Goal: Information Seeking & Learning: Learn about a topic

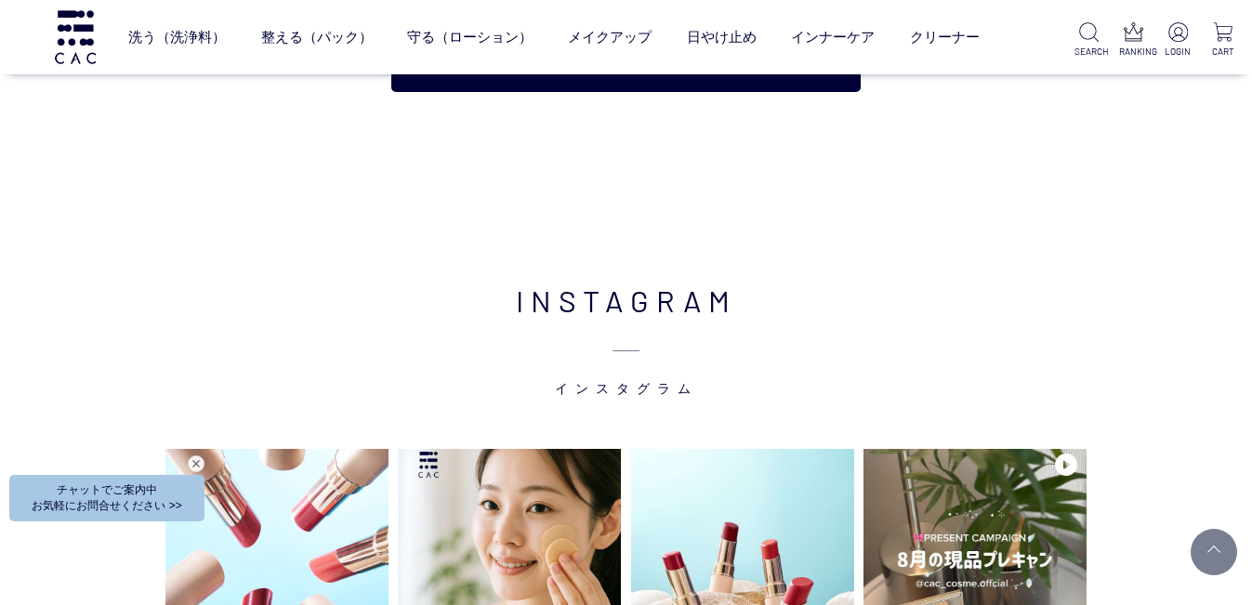
scroll to position [3901, 0]
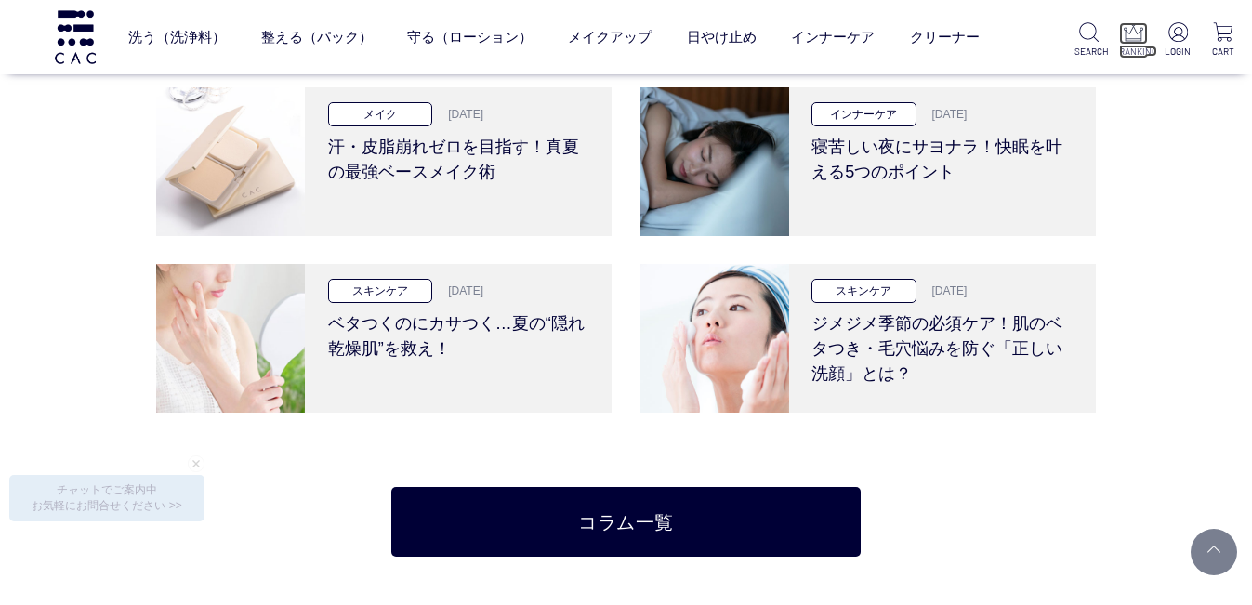
click at [1125, 34] on img at bounding box center [1134, 32] width 20 height 20
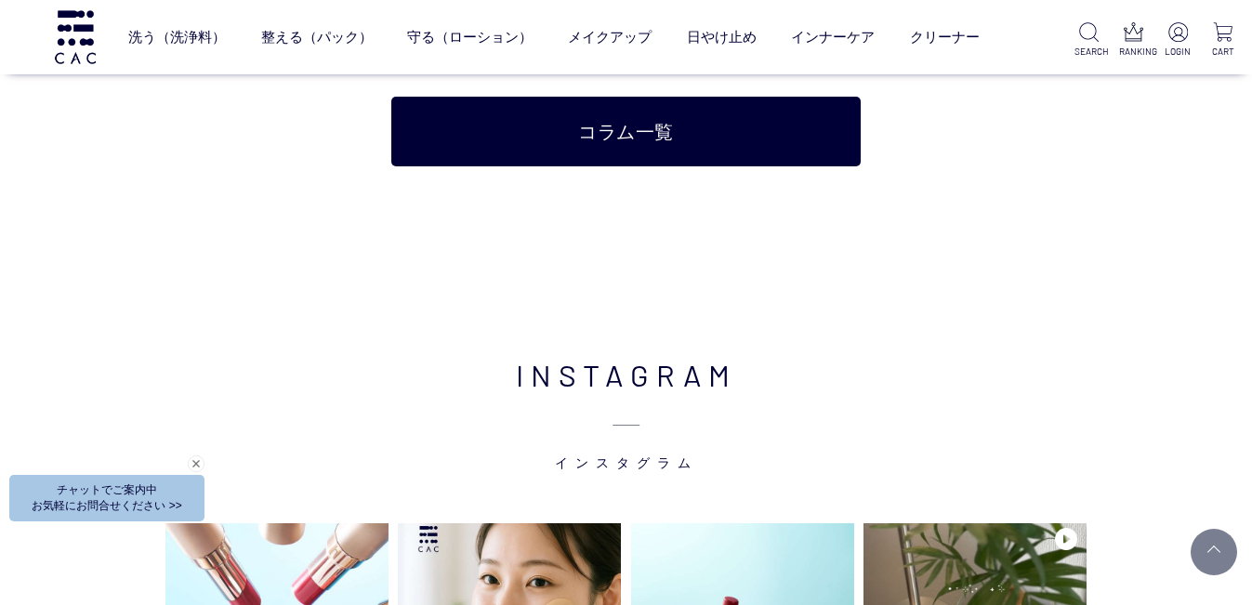
scroll to position [3827, 0]
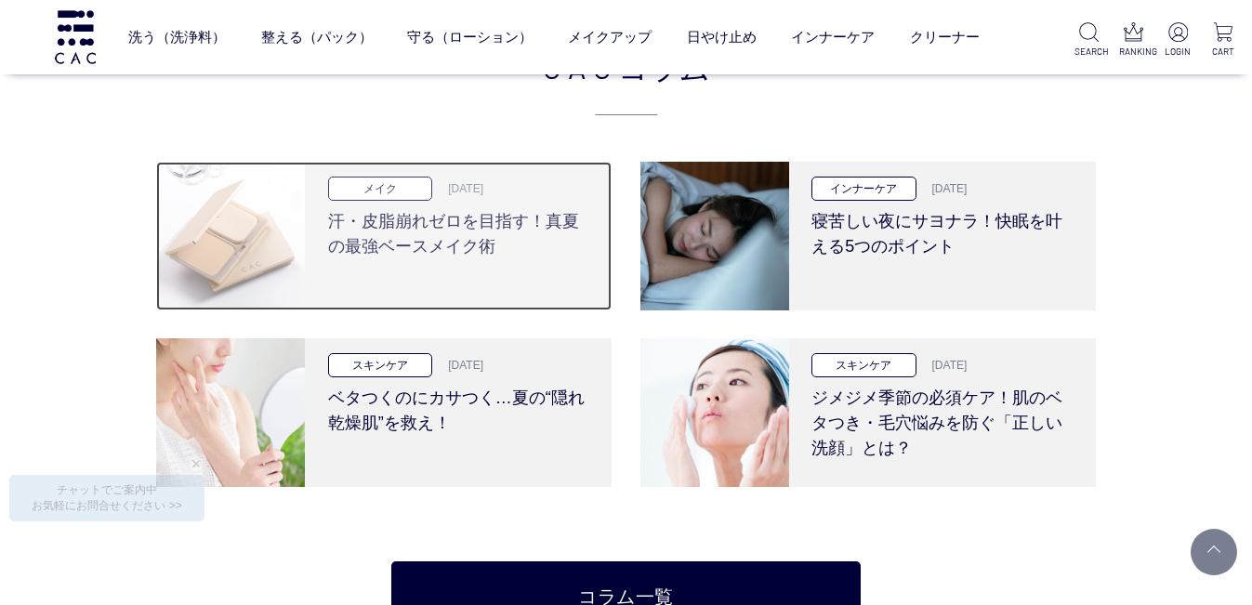
click at [498, 221] on h3 "汗・皮脂崩れゼロを目指す！真夏の最強ベースメイク術" at bounding box center [458, 230] width 261 height 59
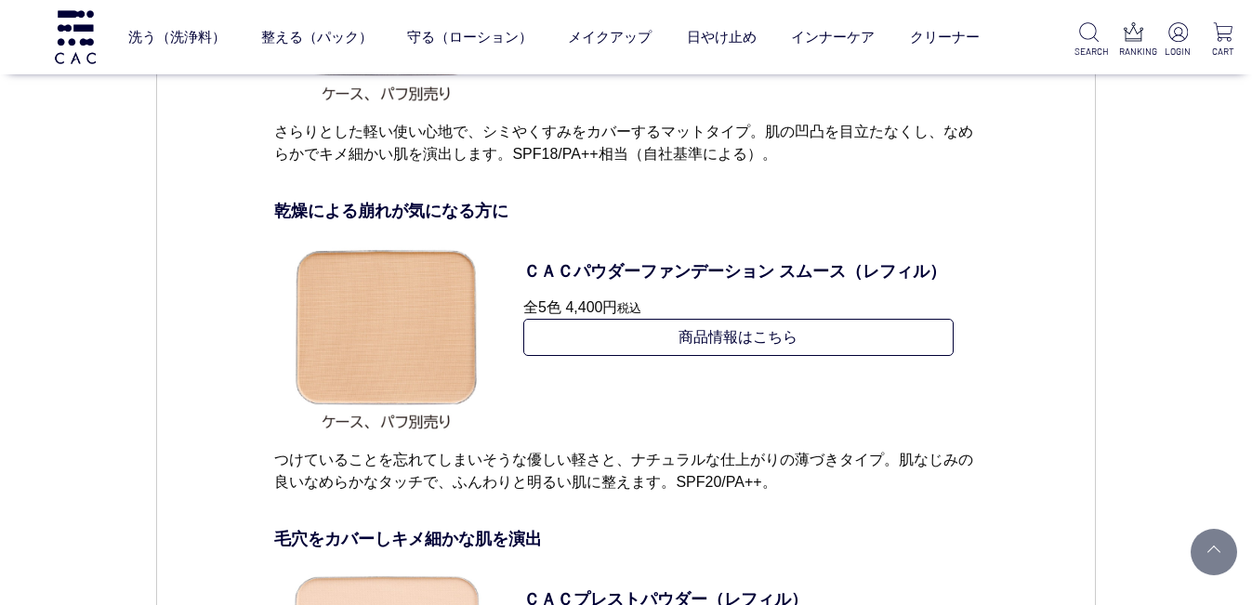
scroll to position [7531, 0]
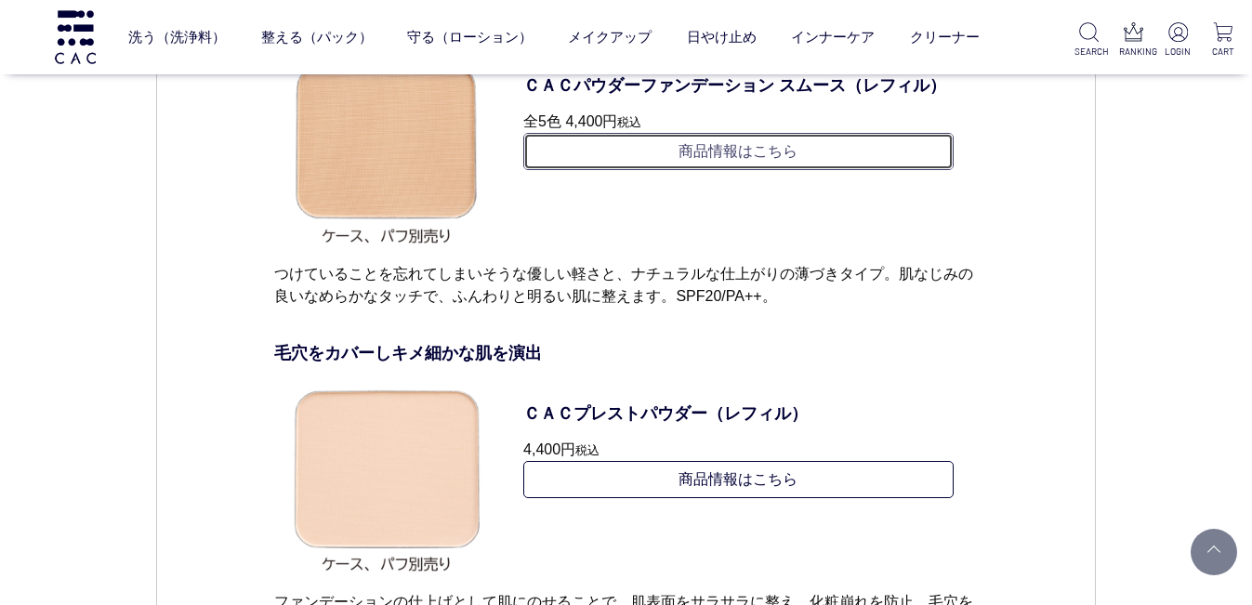
click at [791, 170] on link "商品情報はこちら" at bounding box center [738, 151] width 430 height 37
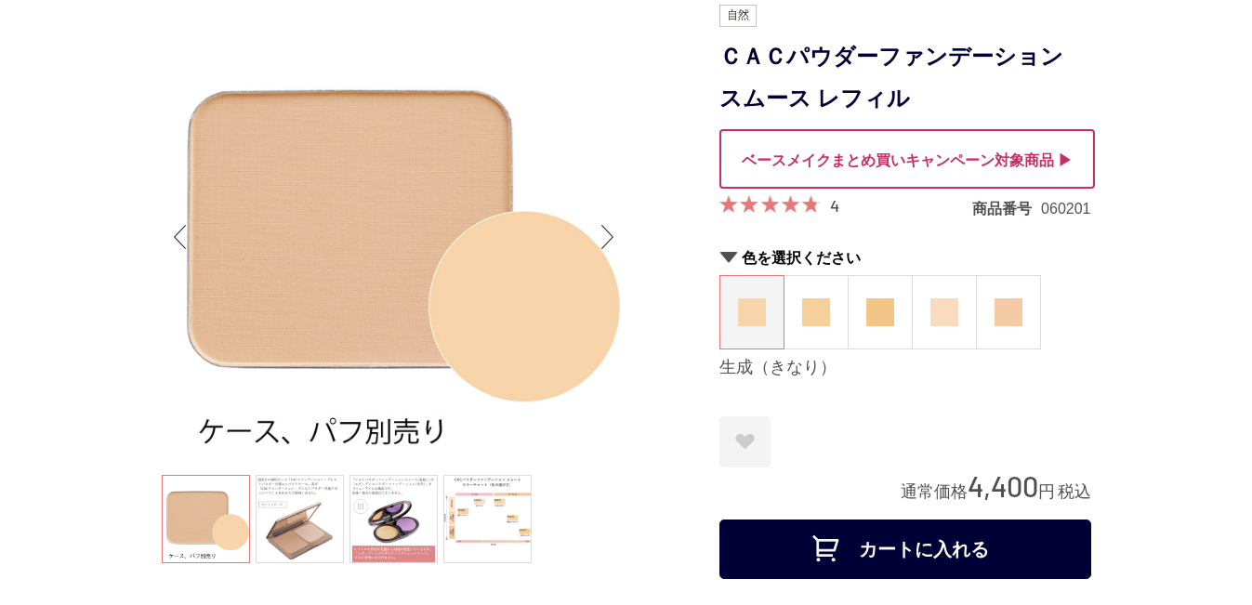
scroll to position [93, 0]
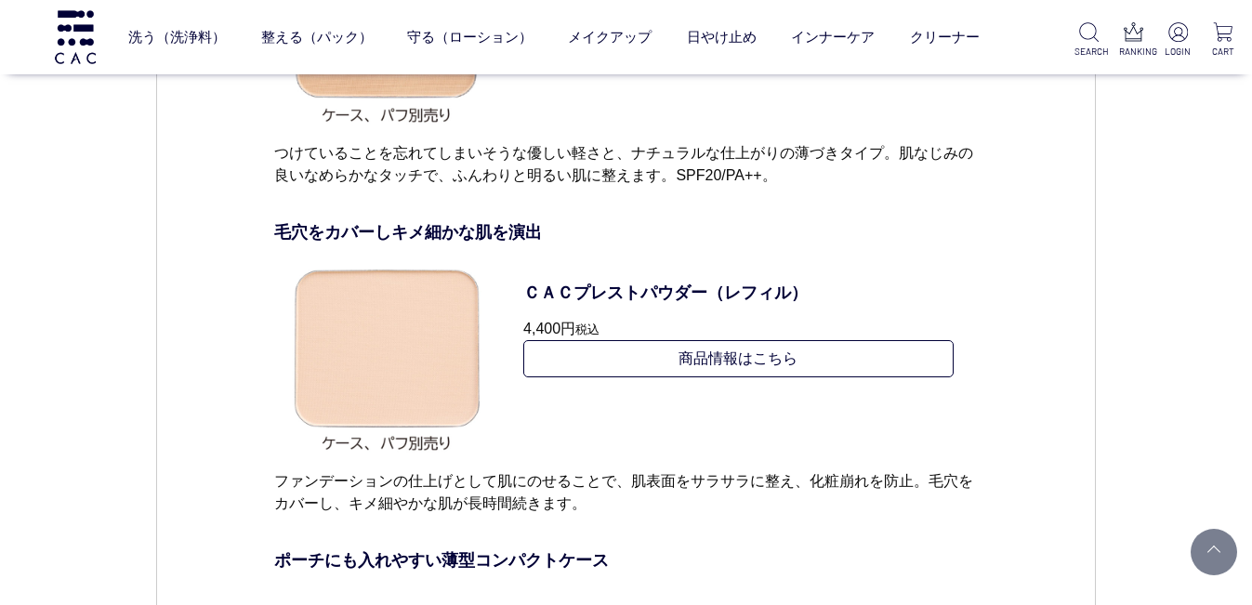
scroll to position [7530, 0]
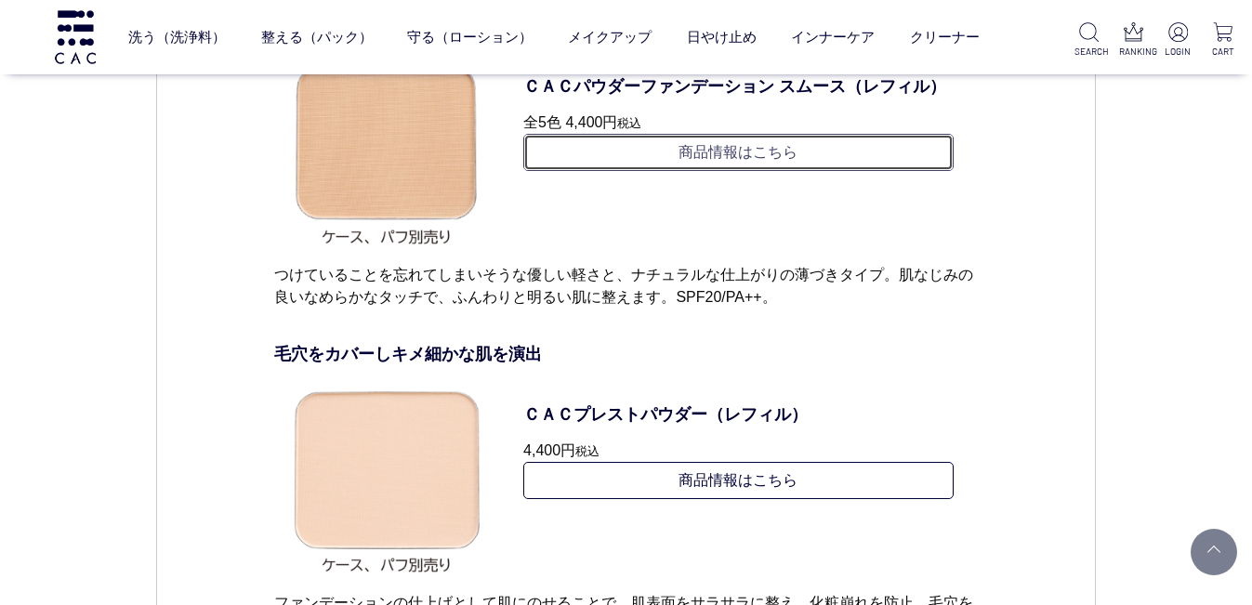
click at [818, 171] on link "商品情報はこちら" at bounding box center [738, 152] width 430 height 37
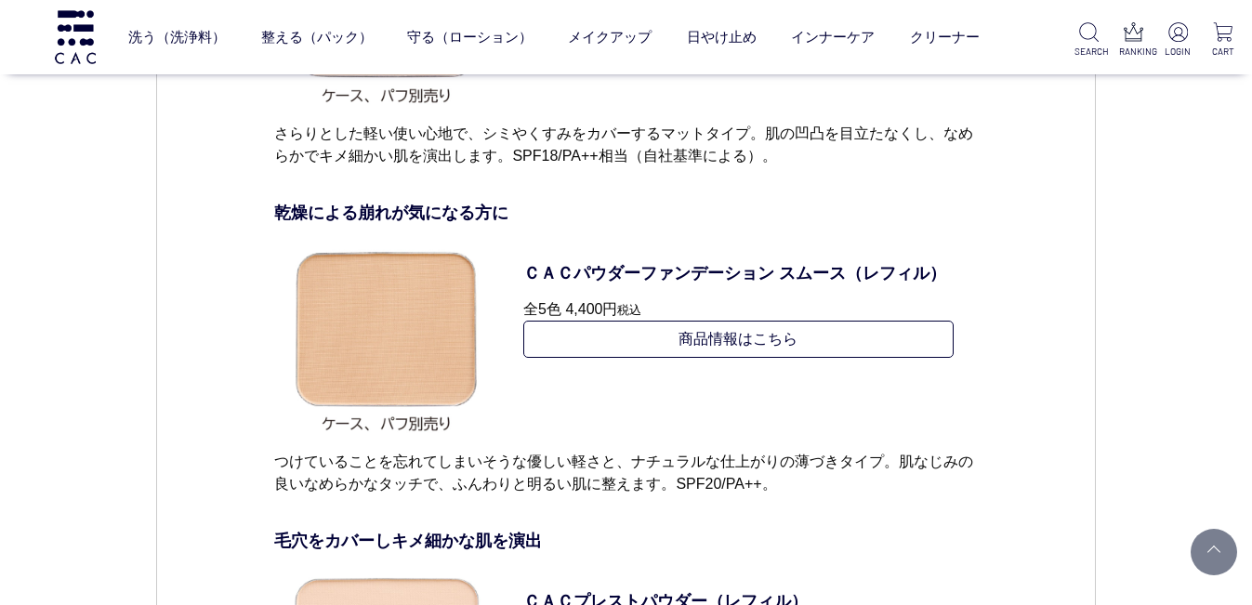
scroll to position [7157, 0]
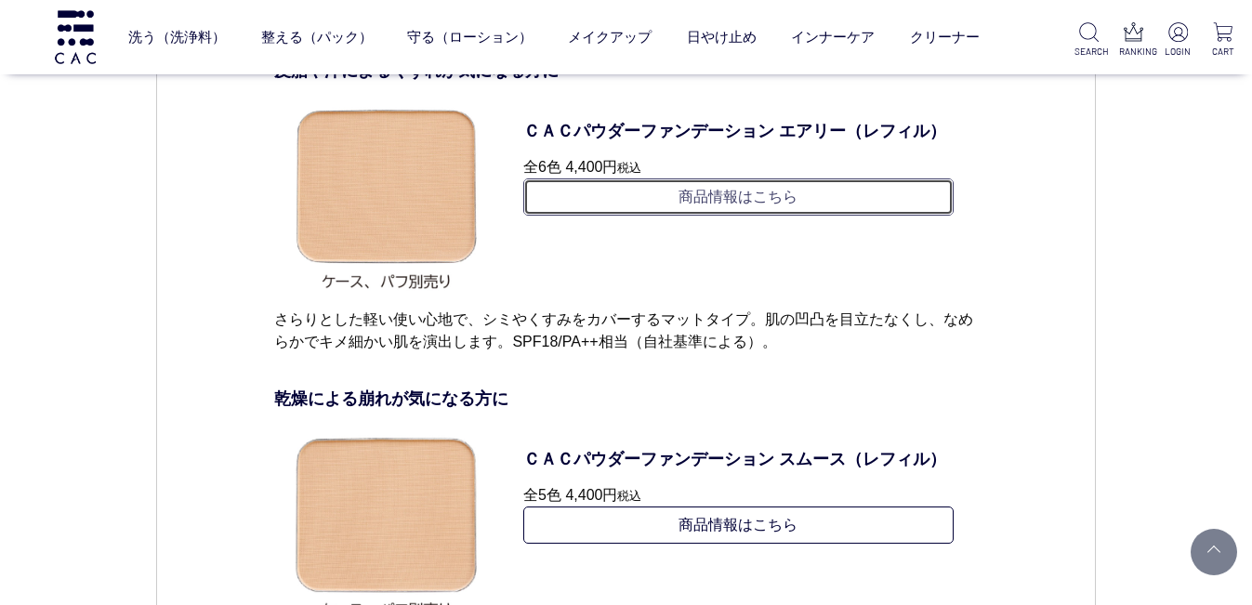
click at [706, 216] on link "商品情報はこちら" at bounding box center [738, 197] width 430 height 37
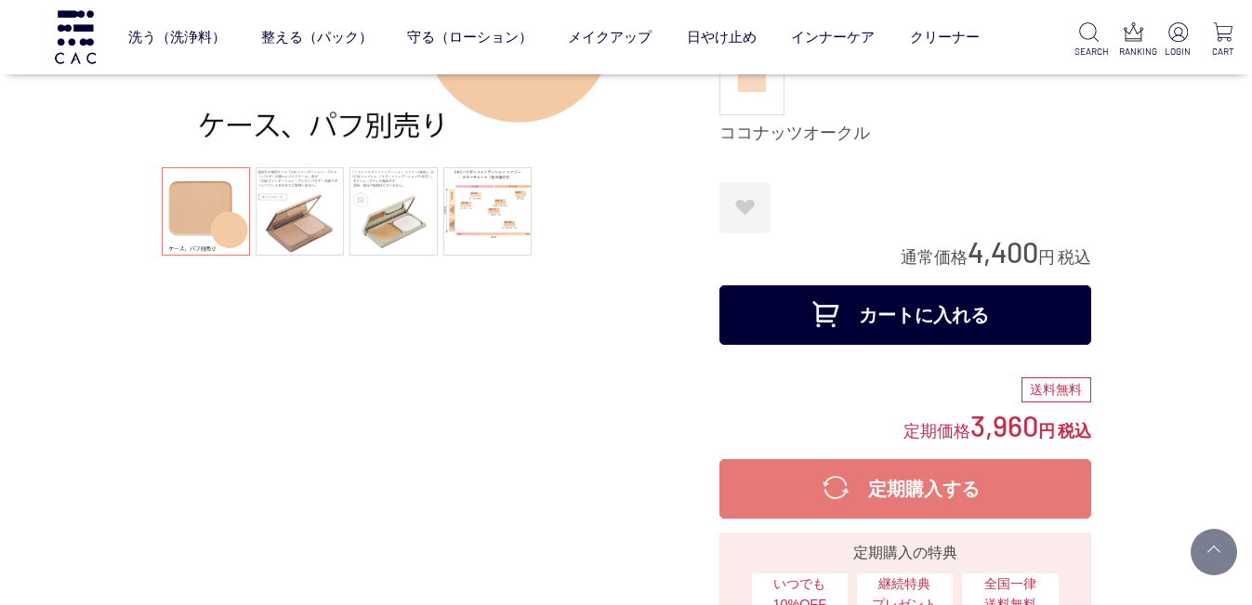
scroll to position [186, 0]
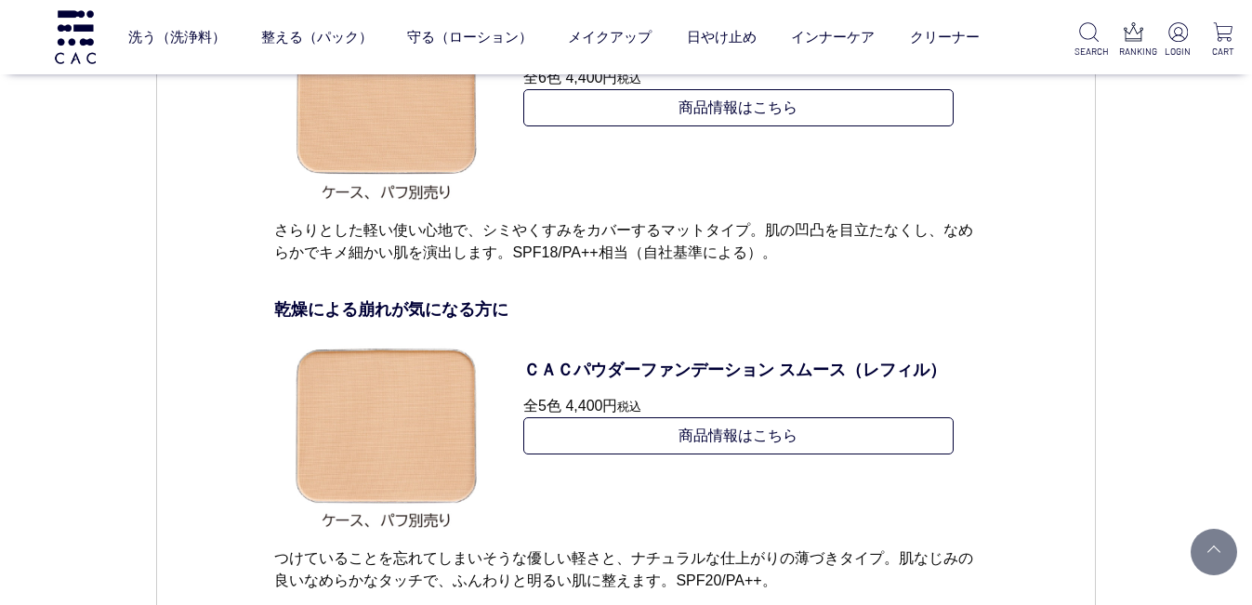
scroll to position [7061, 0]
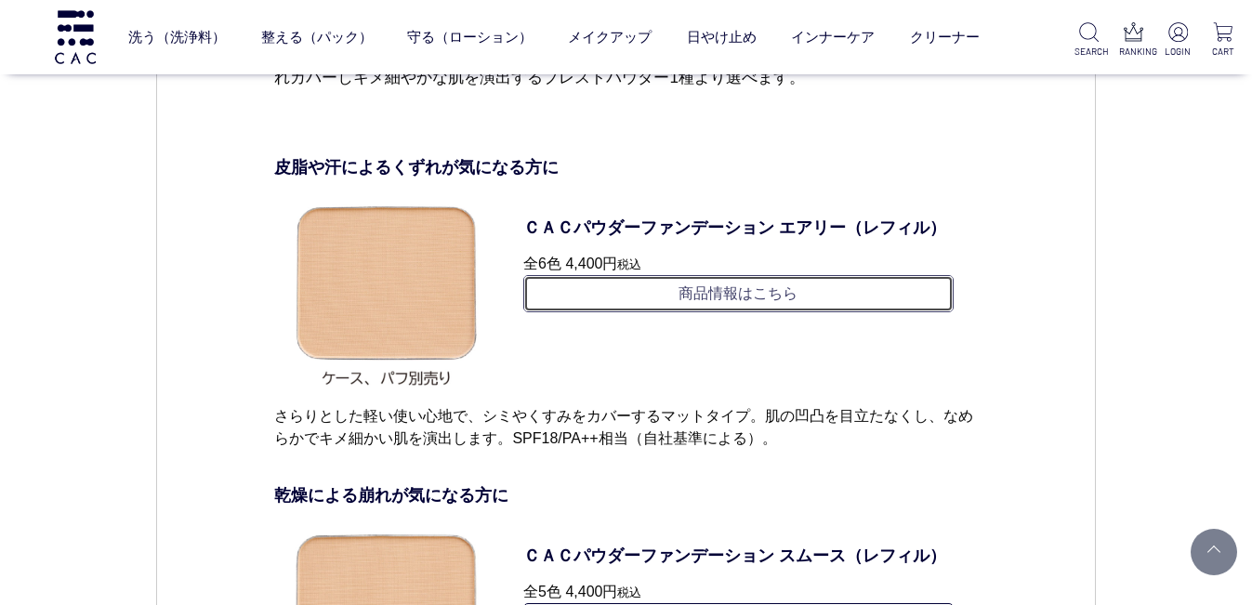
click at [767, 312] on link "商品情報はこちら" at bounding box center [738, 293] width 430 height 37
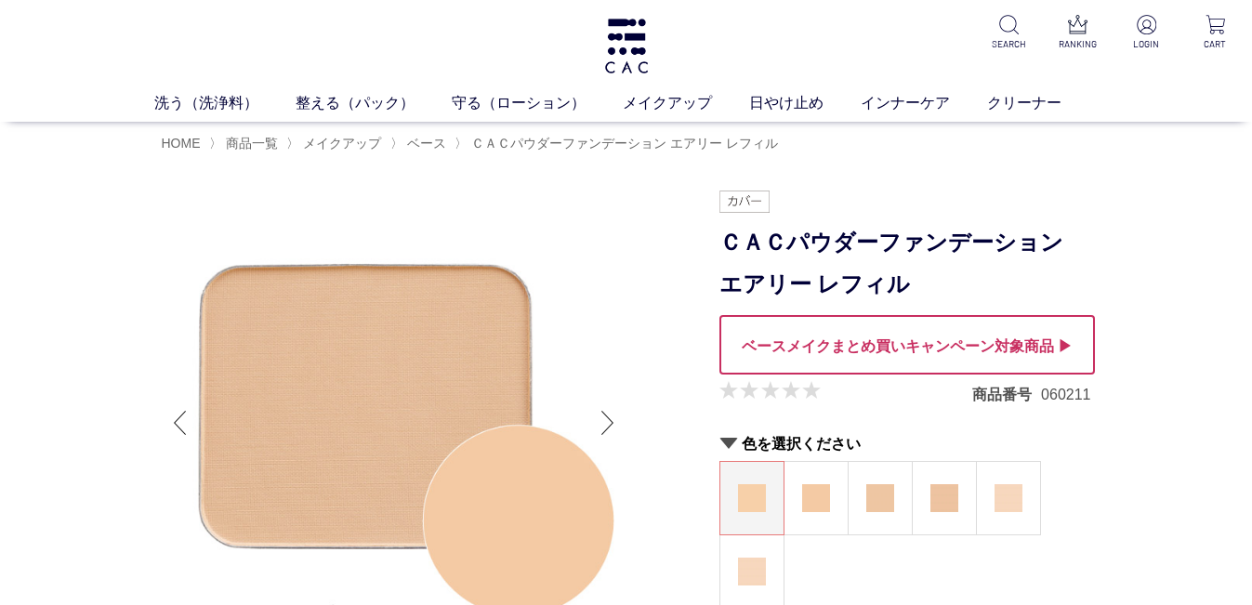
scroll to position [186, 0]
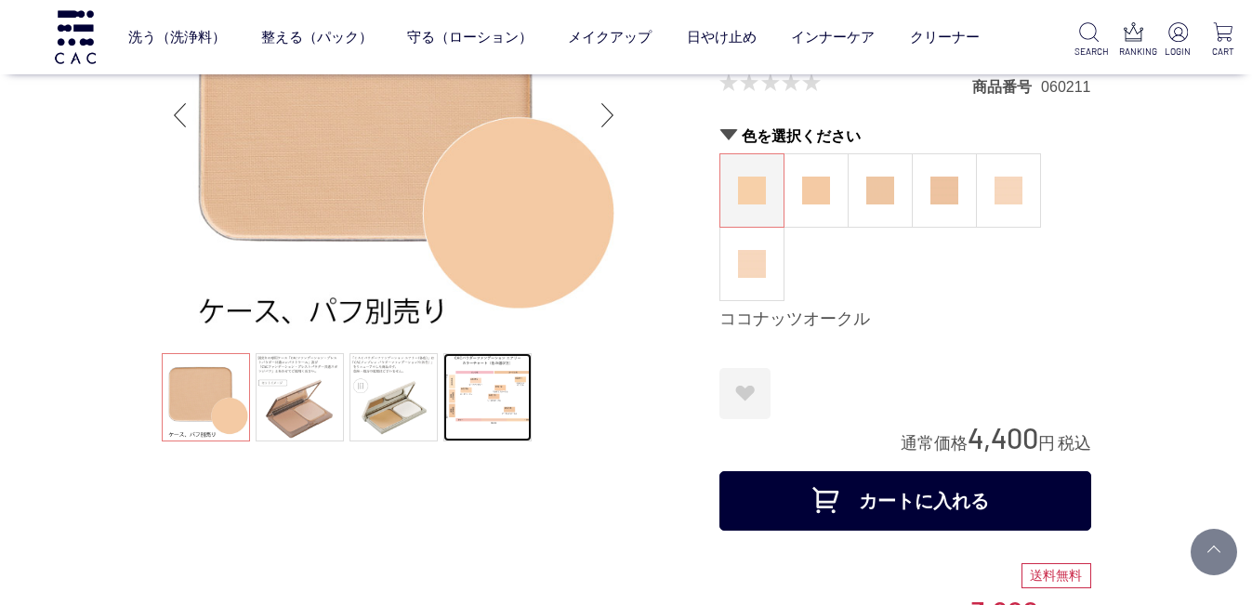
click at [504, 415] on link at bounding box center [488, 397] width 88 height 88
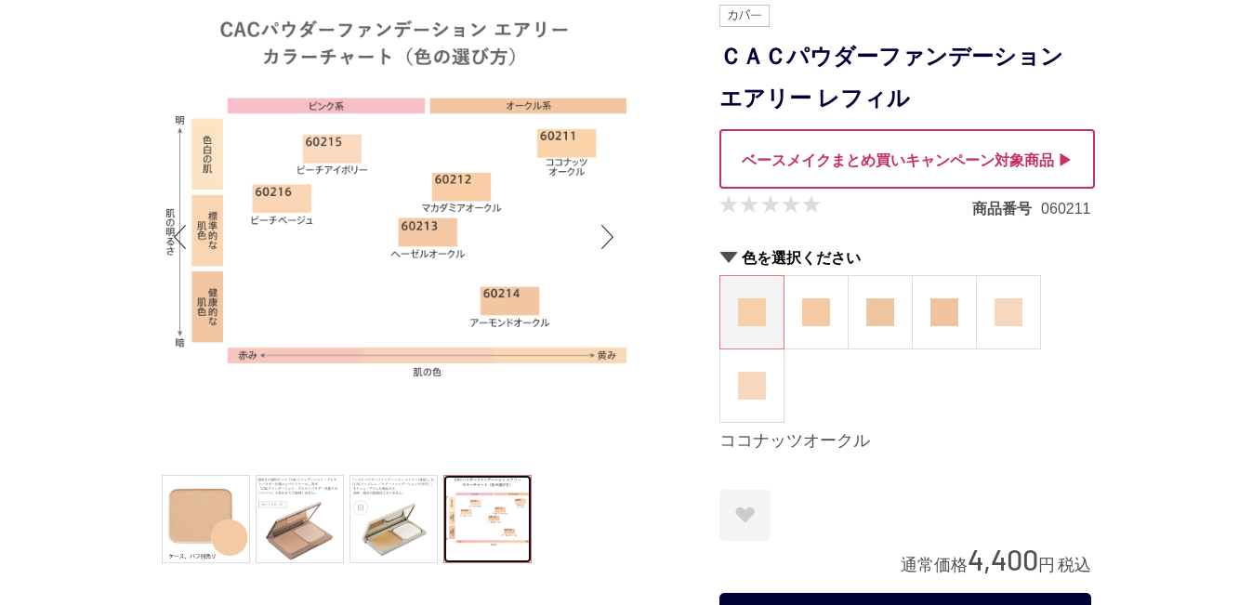
scroll to position [93, 0]
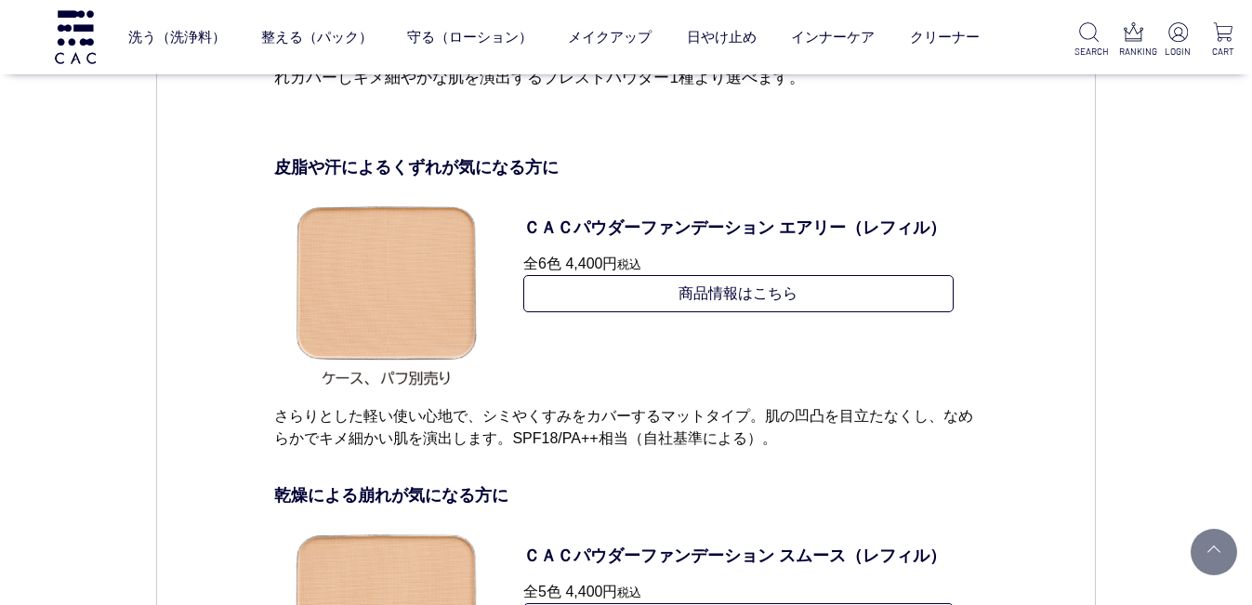
scroll to position [7247, 0]
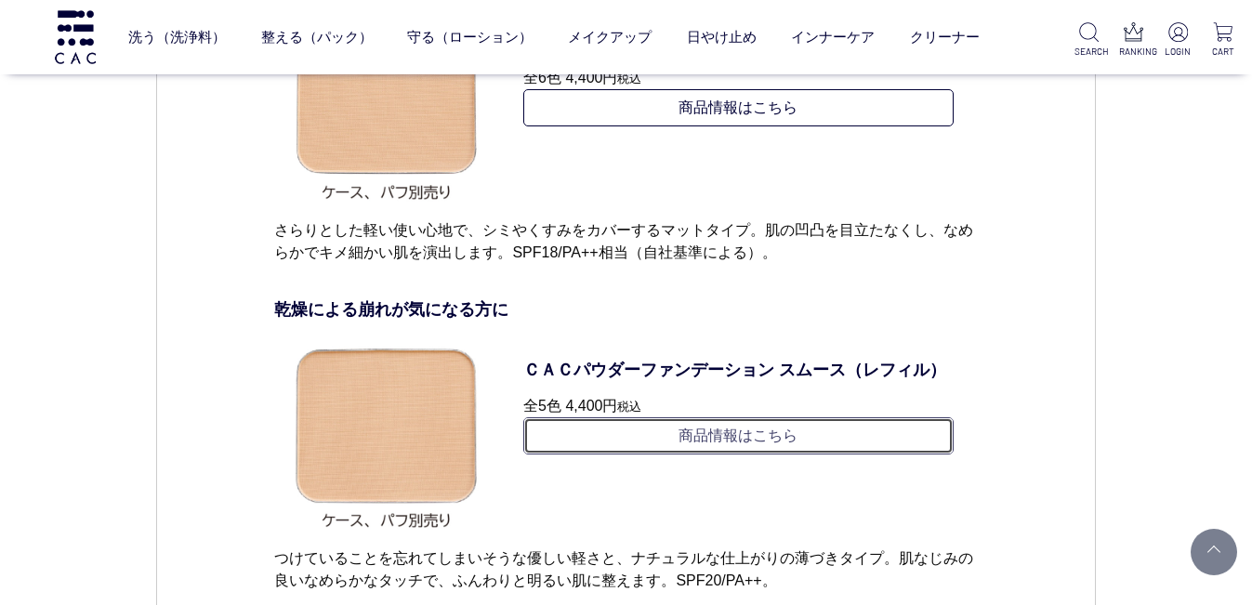
click at [713, 455] on link "商品情報はこちら" at bounding box center [738, 435] width 430 height 37
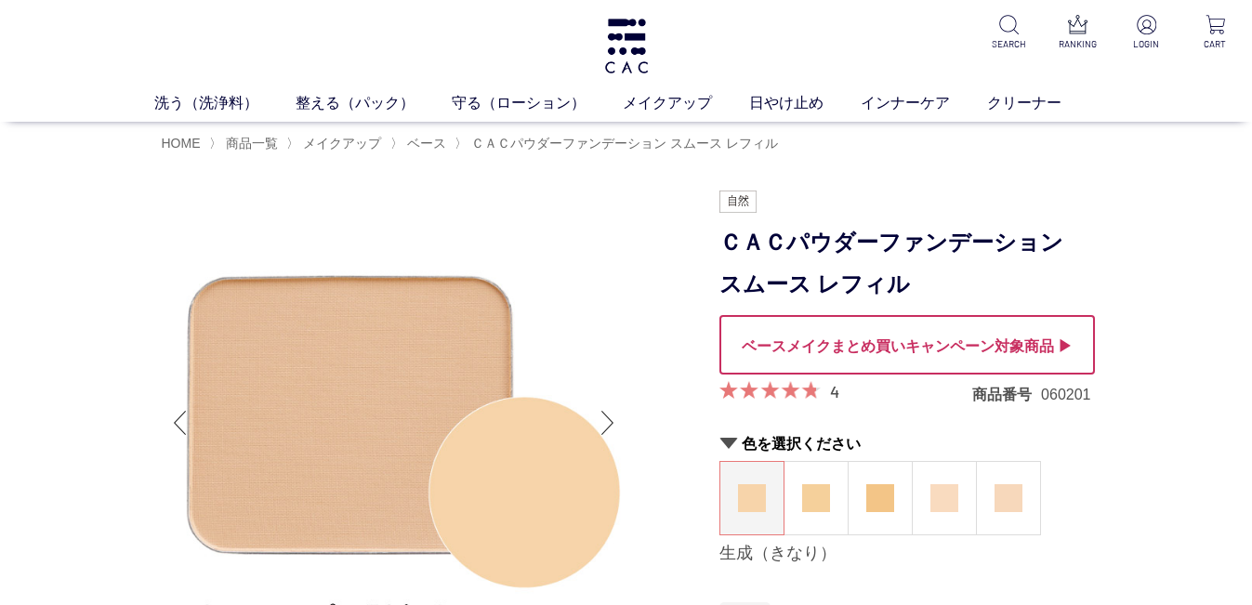
scroll to position [186, 0]
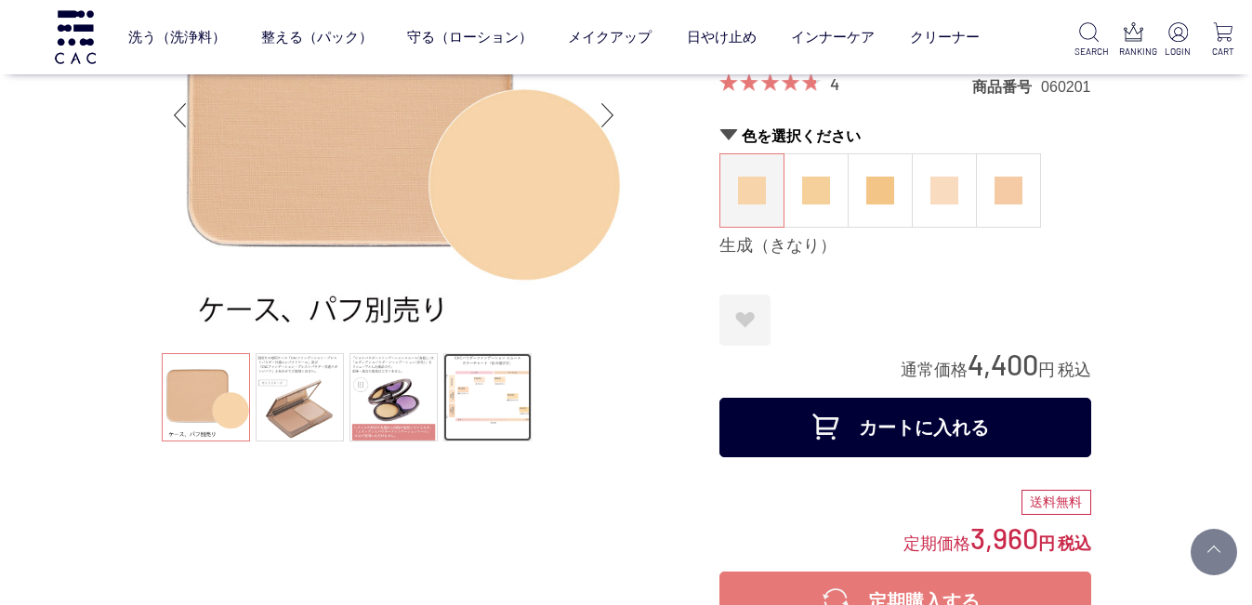
click at [510, 403] on link at bounding box center [488, 397] width 88 height 88
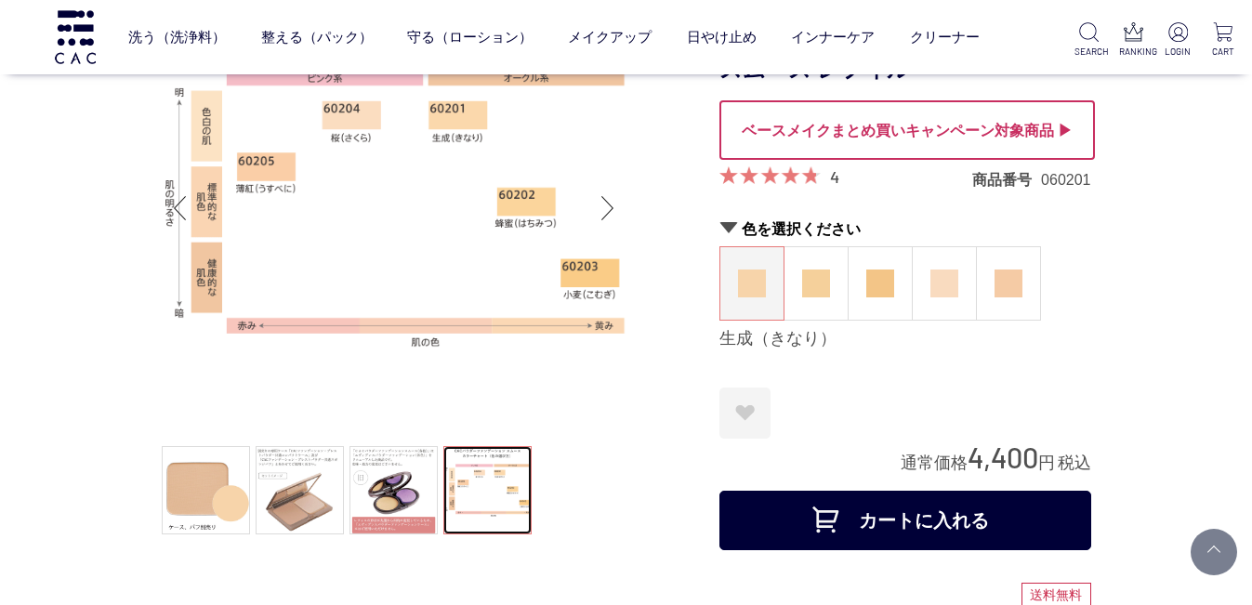
scroll to position [0, 0]
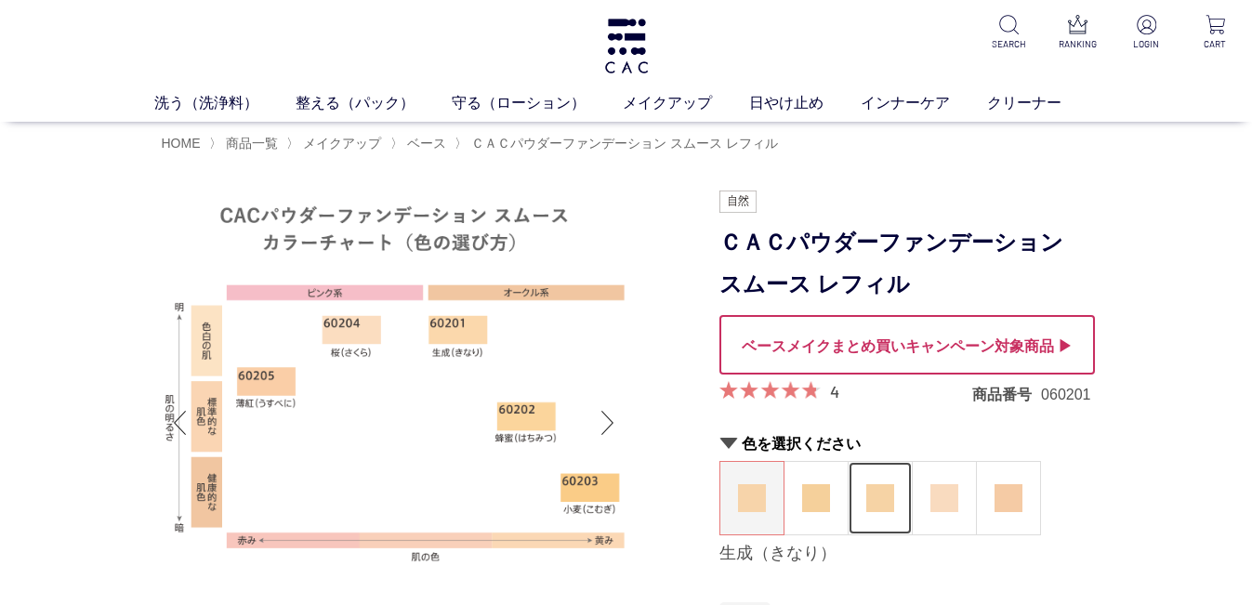
click at [880, 515] on figure at bounding box center [880, 498] width 63 height 73
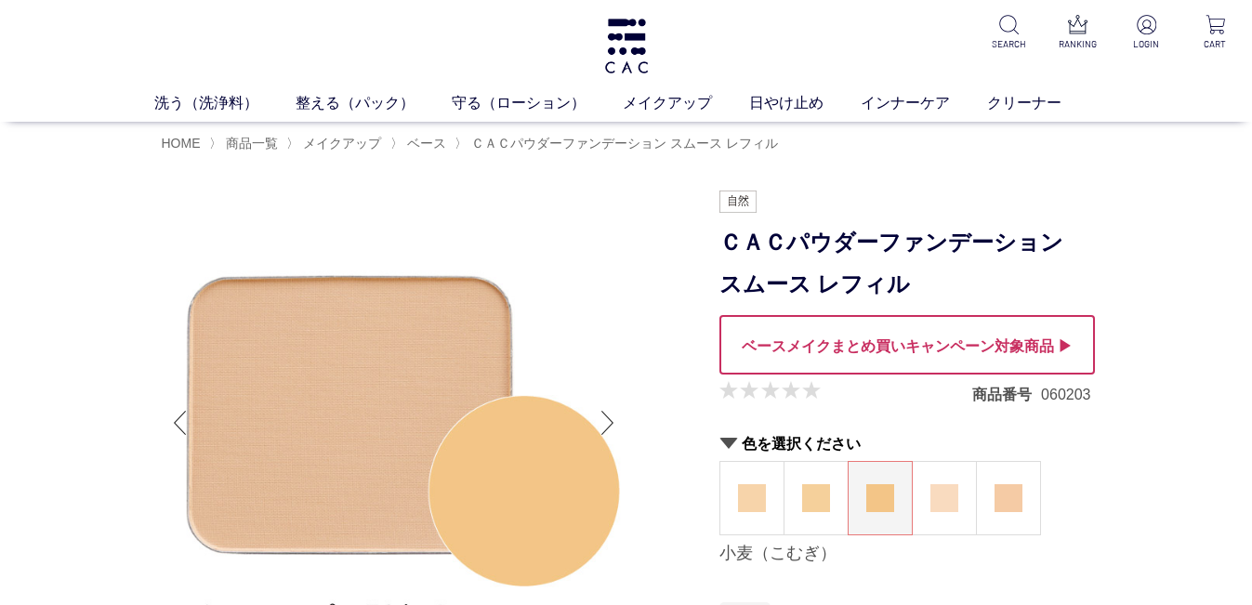
scroll to position [186, 0]
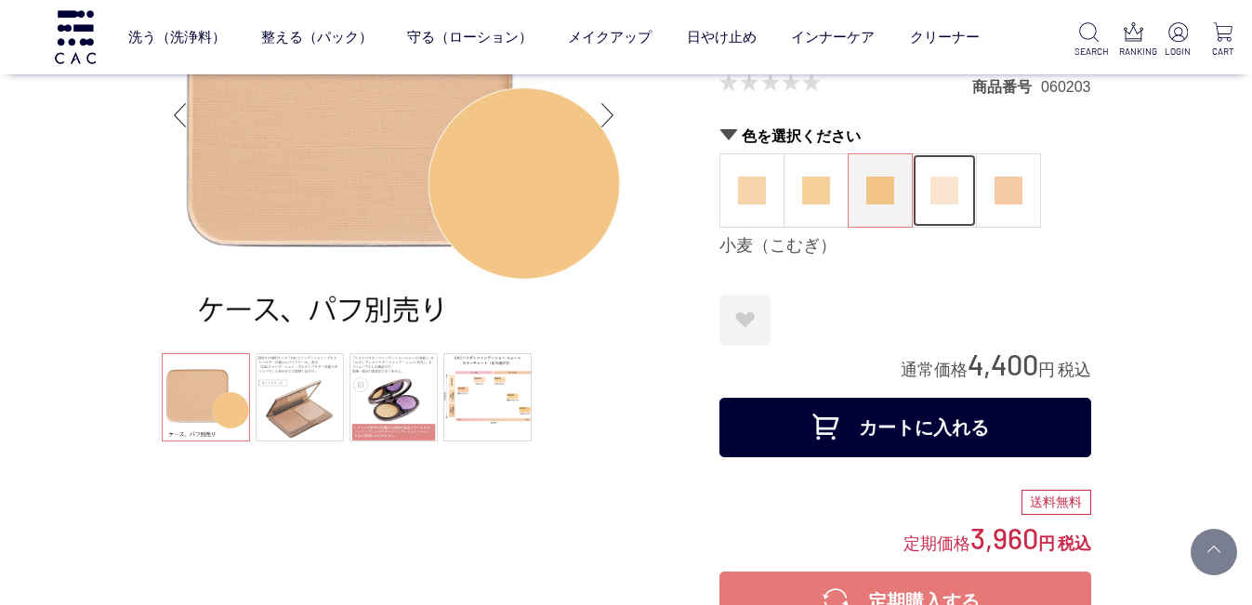
click at [948, 192] on img at bounding box center [945, 191] width 28 height 28
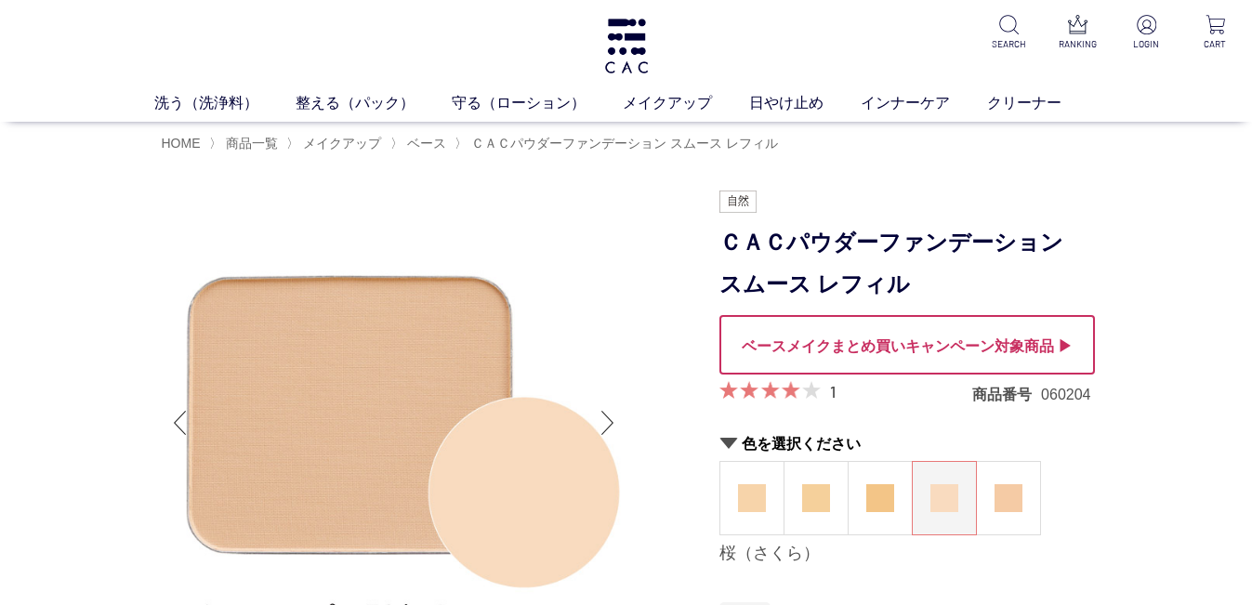
scroll to position [279, 0]
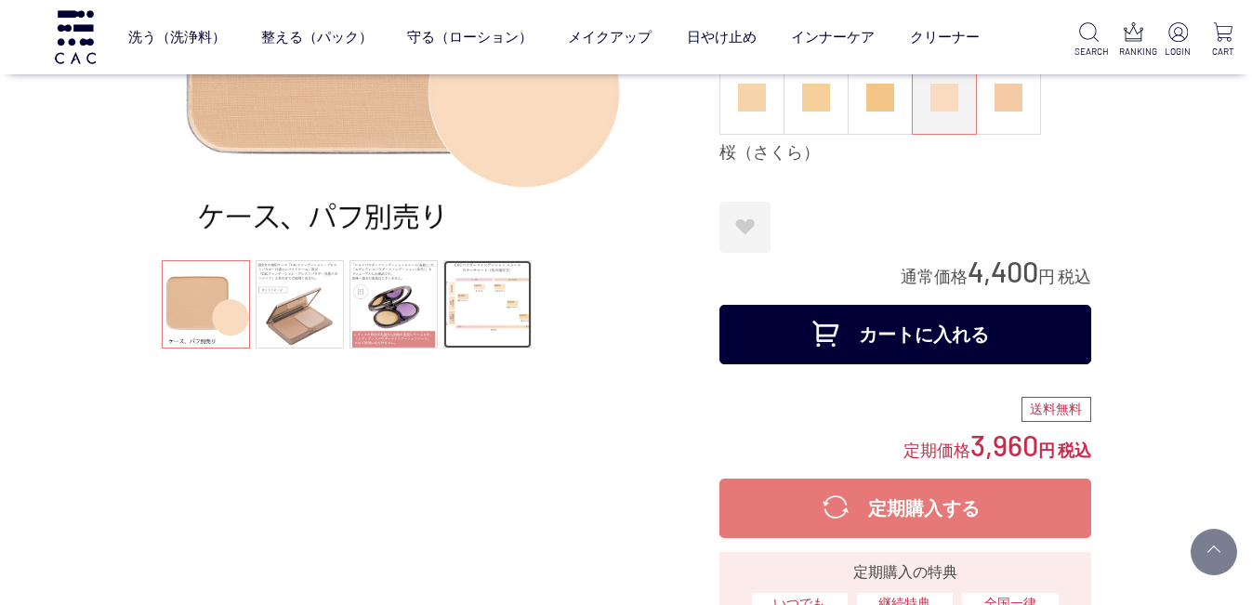
click at [503, 311] on link at bounding box center [488, 304] width 88 height 88
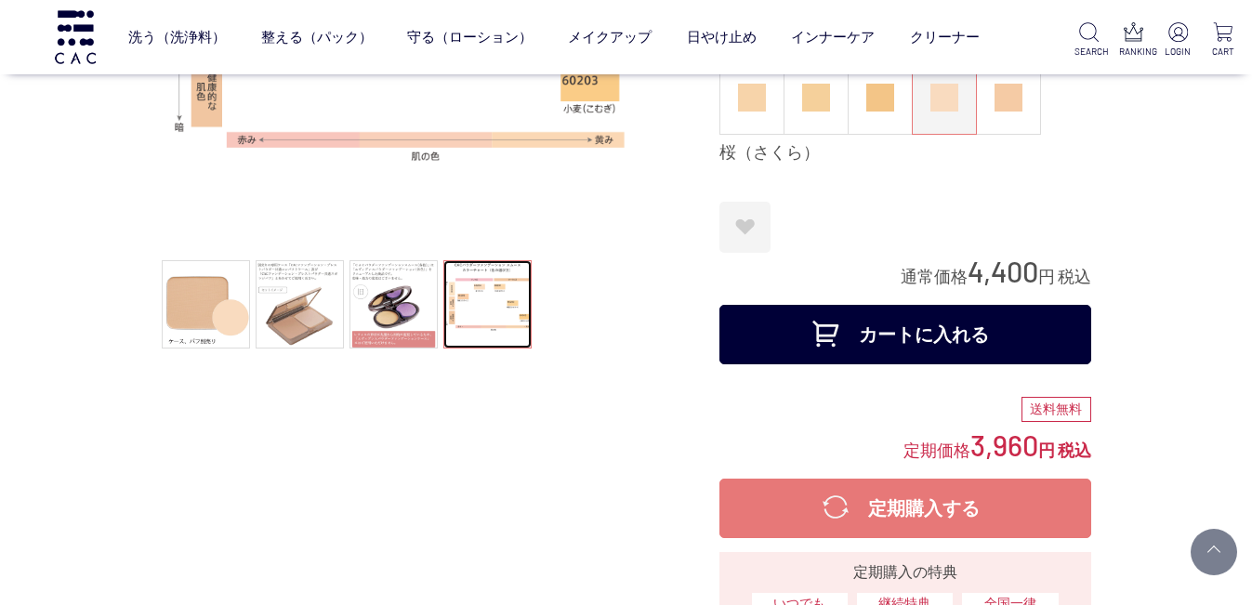
scroll to position [0, 0]
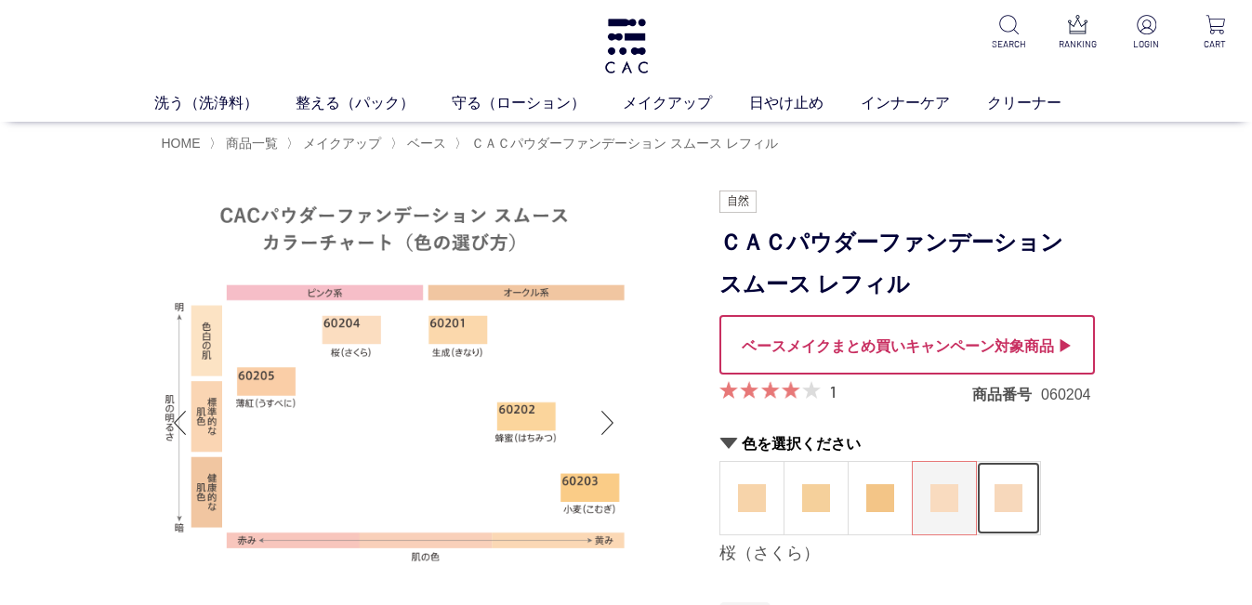
click at [1010, 498] on img at bounding box center [1009, 498] width 28 height 28
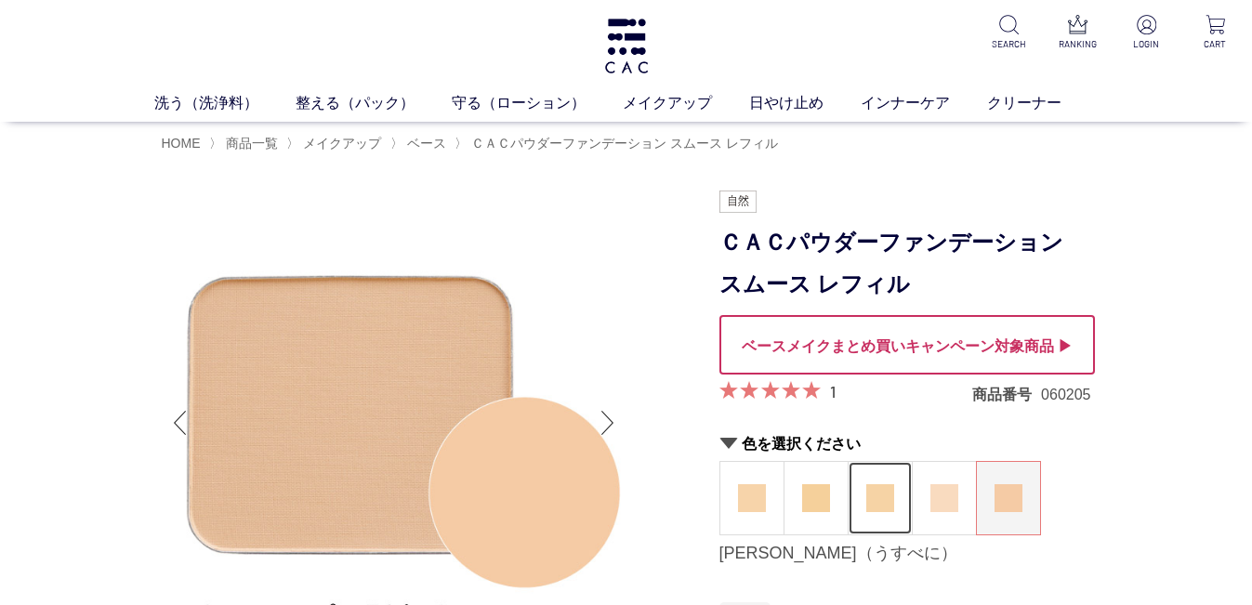
click at [874, 502] on img at bounding box center [881, 498] width 28 height 28
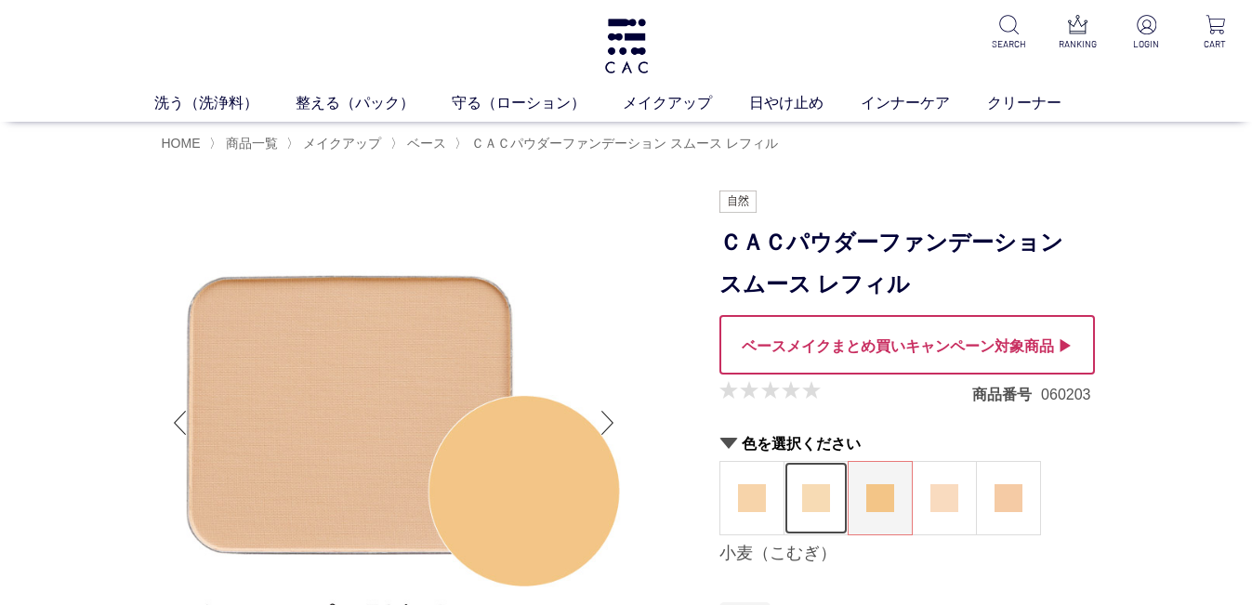
click at [826, 503] on img at bounding box center [816, 498] width 28 height 28
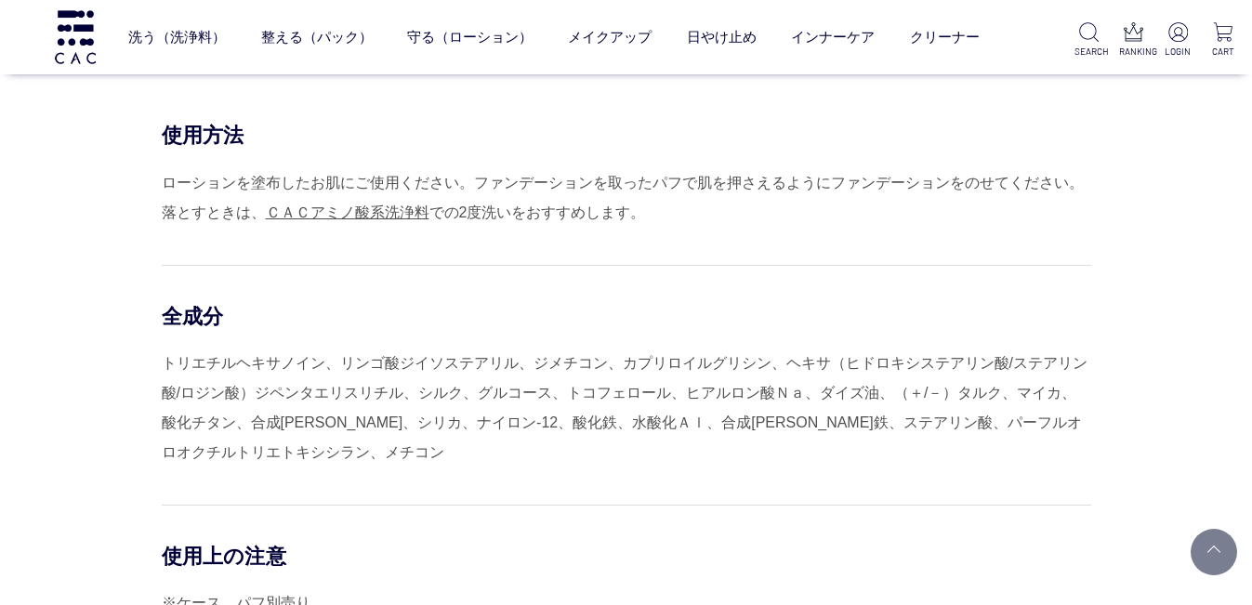
scroll to position [1302, 0]
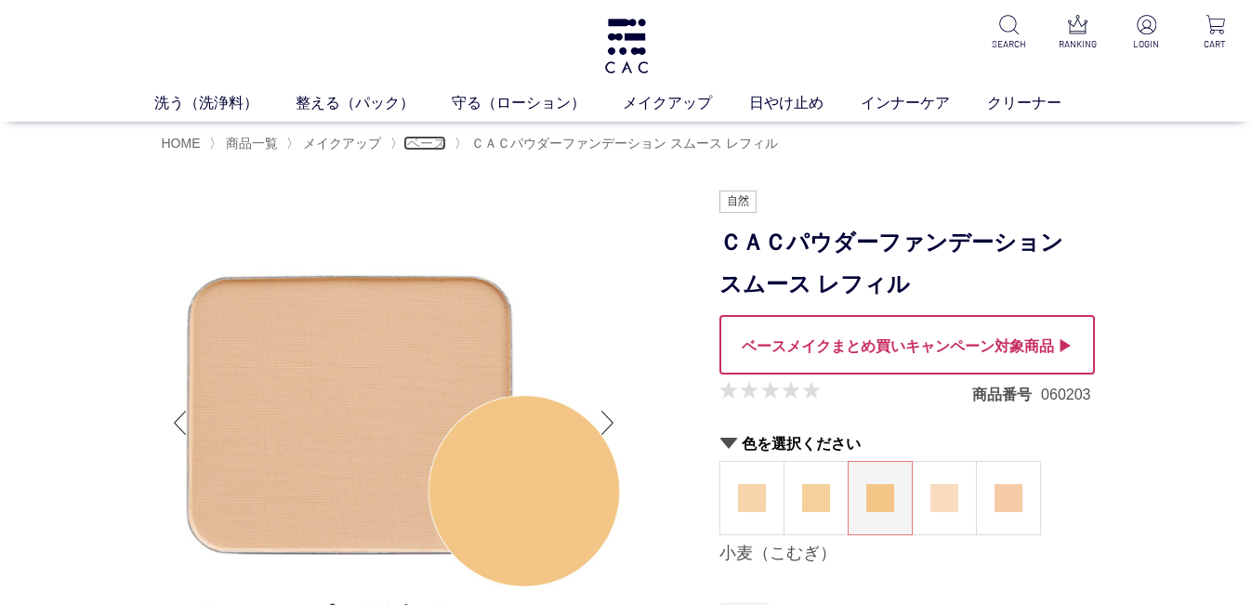
click at [424, 142] on span "ベース" at bounding box center [426, 143] width 39 height 15
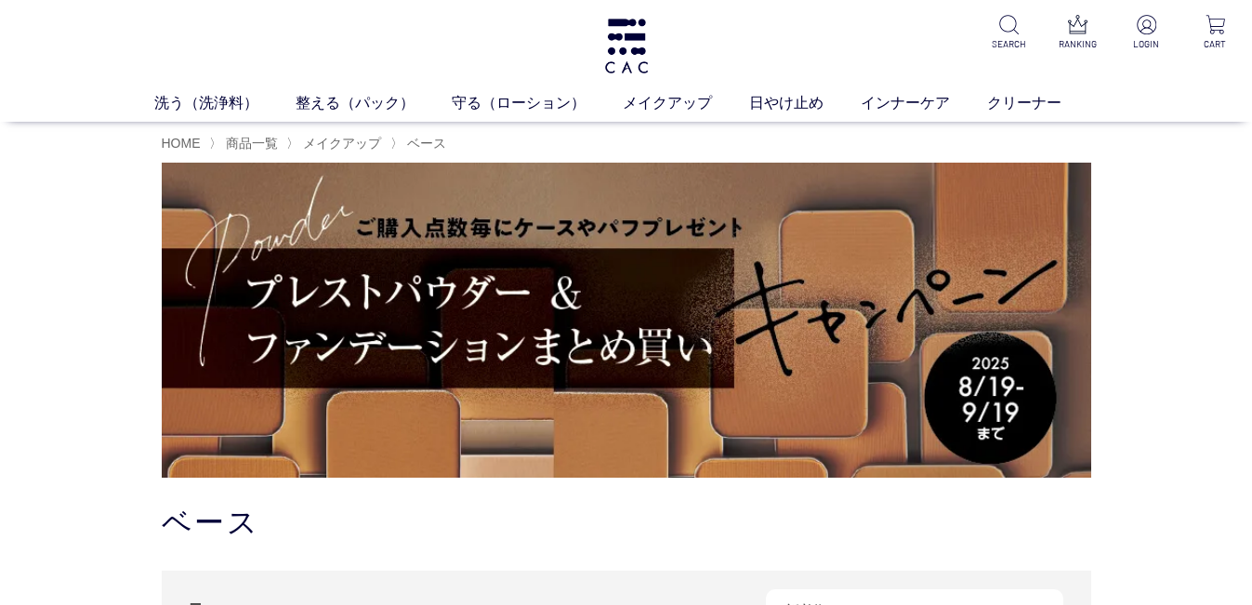
click at [790, 321] on img at bounding box center [627, 320] width 930 height 315
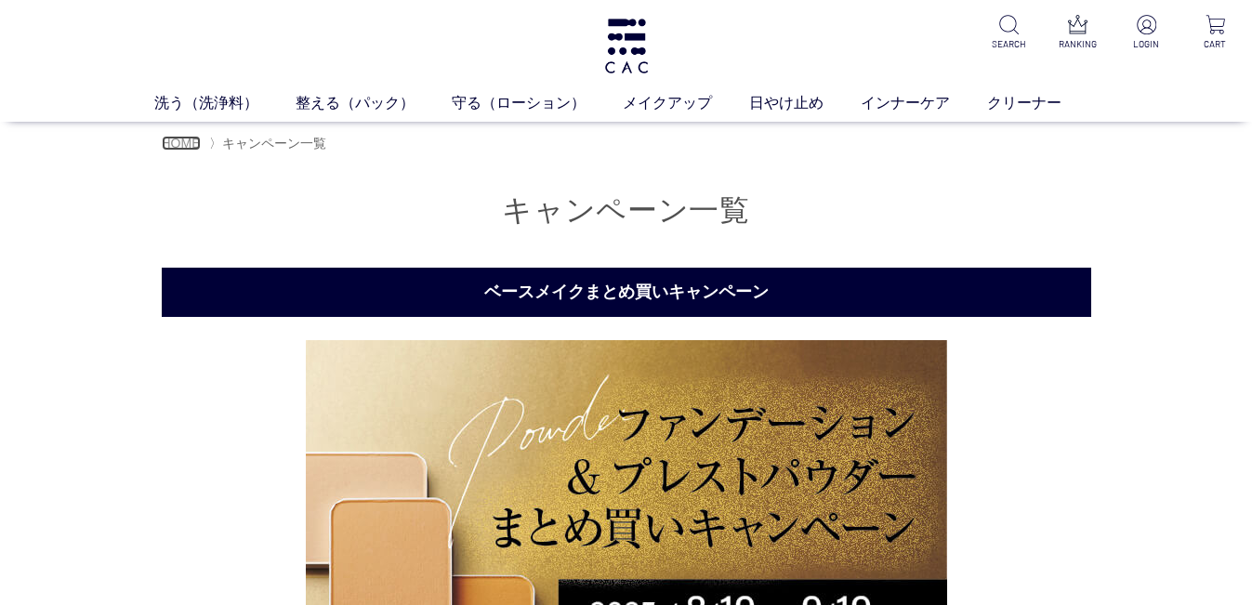
click at [183, 139] on span "HOME" at bounding box center [181, 143] width 39 height 15
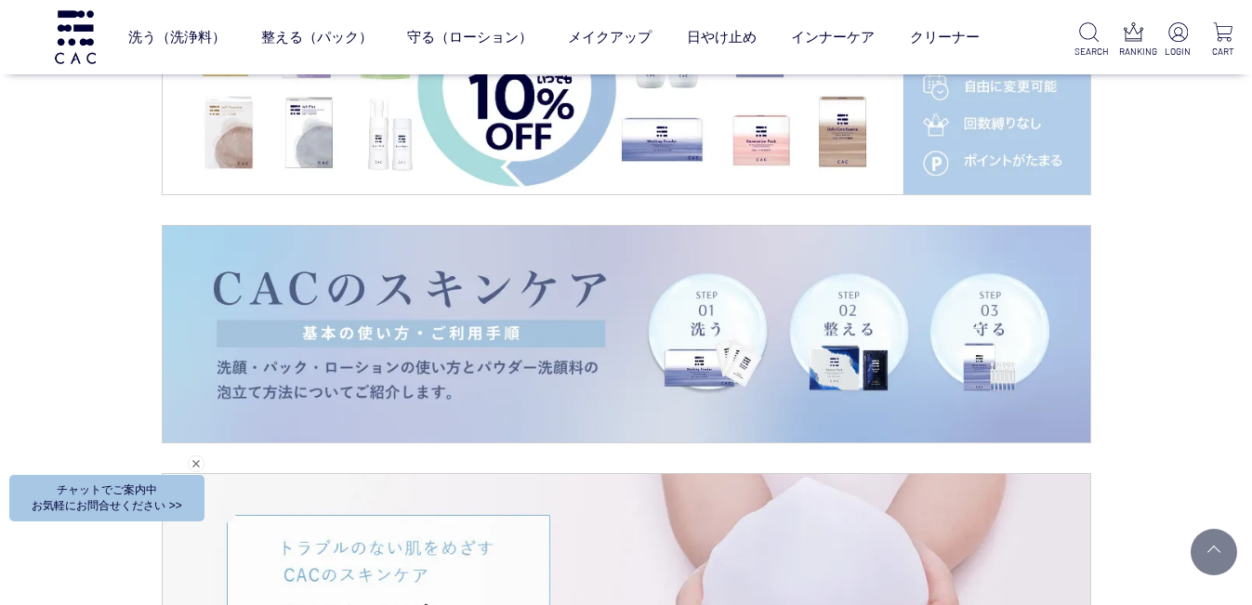
scroll to position [2603, 0]
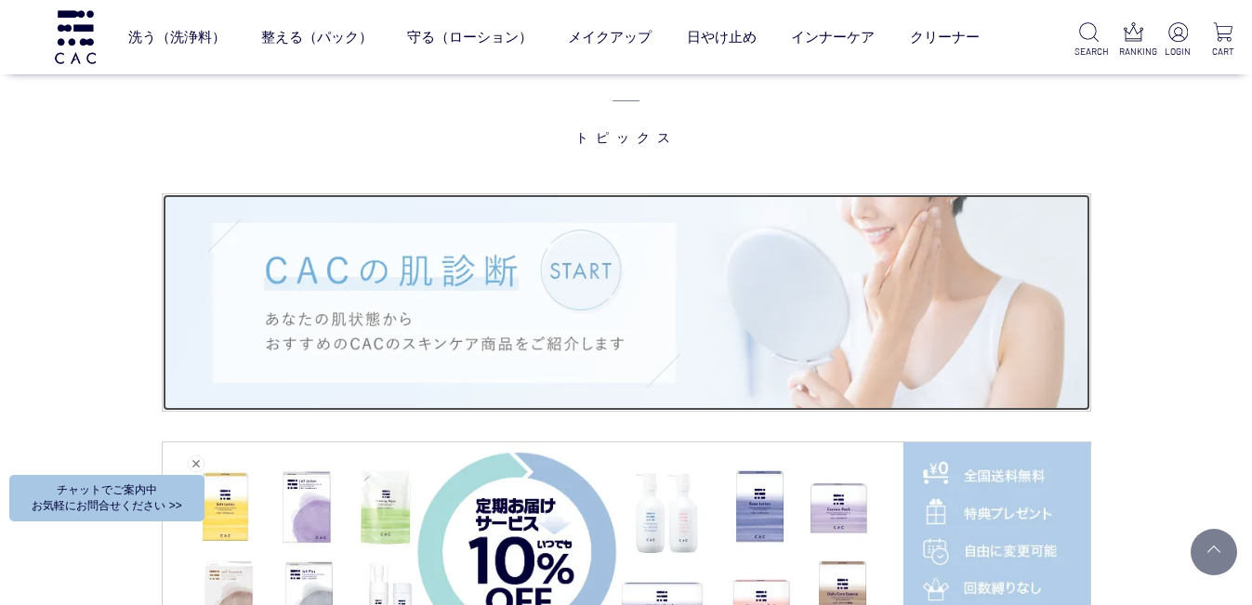
click at [617, 339] on img at bounding box center [627, 302] width 928 height 217
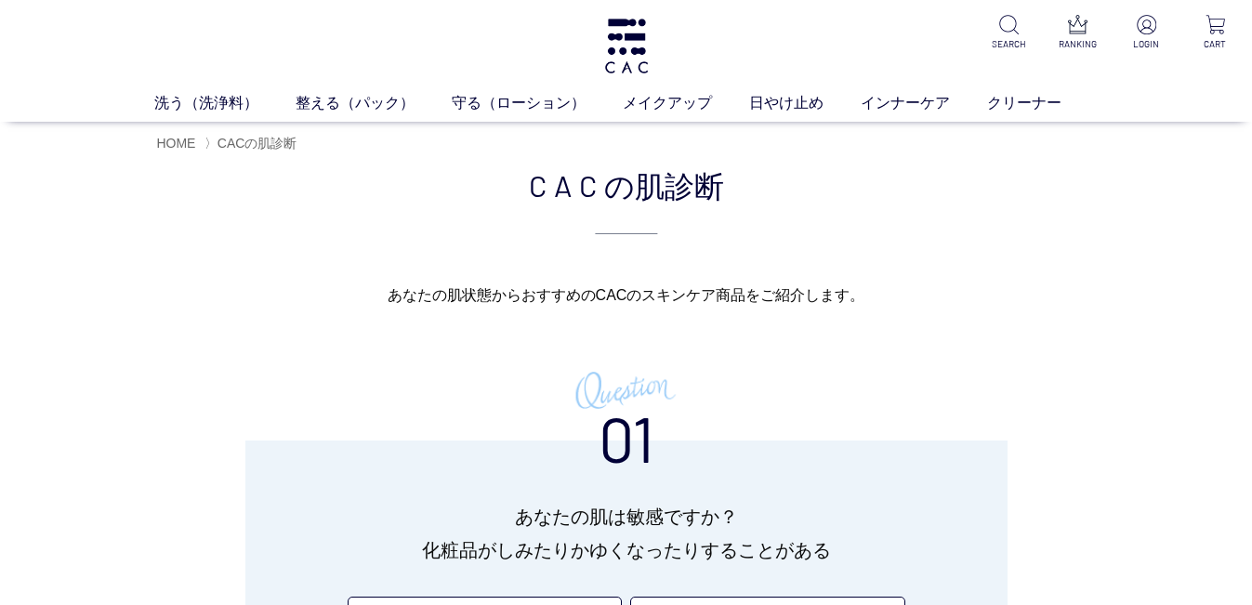
scroll to position [186, 0]
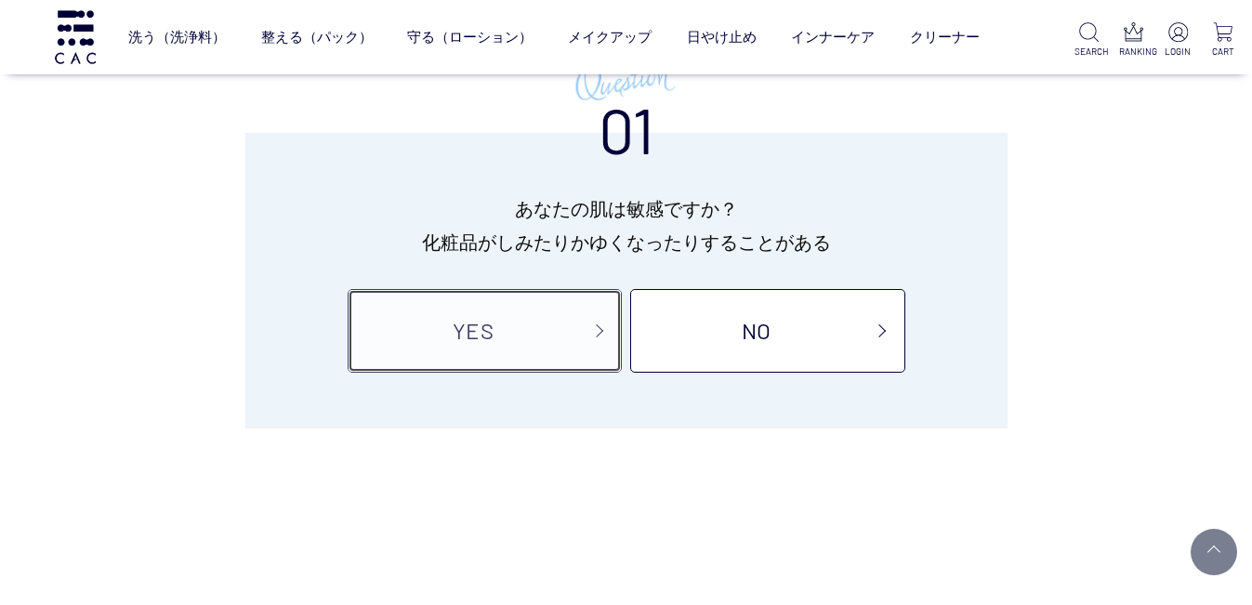
click at [484, 337] on link "YES" at bounding box center [485, 331] width 274 height 84
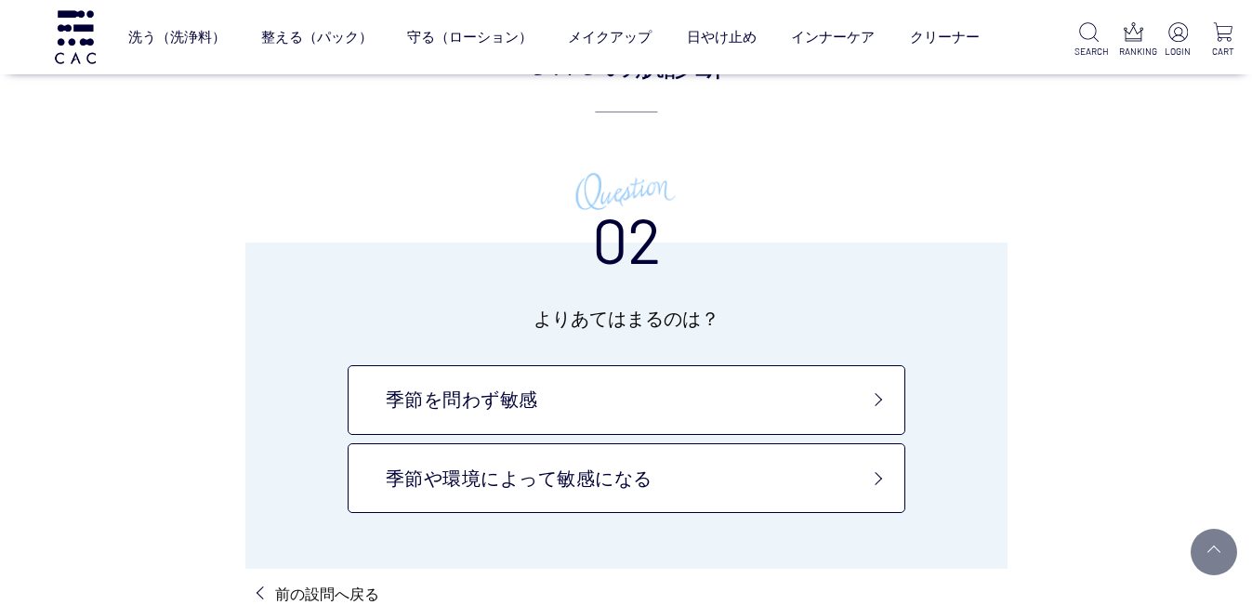
scroll to position [186, 0]
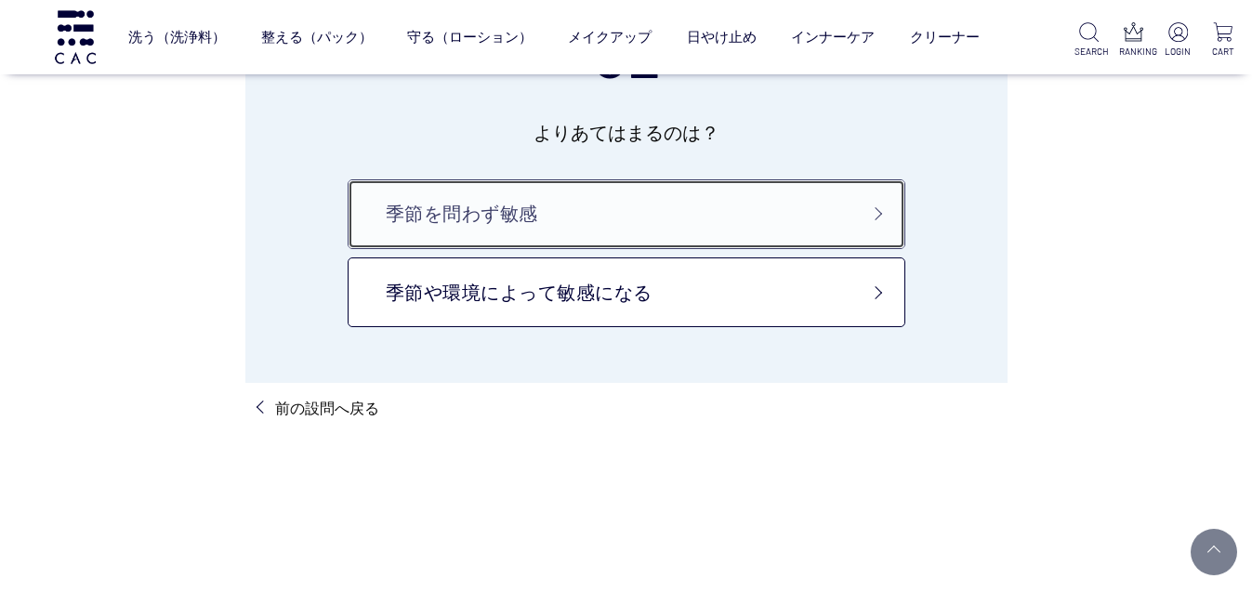
click at [874, 195] on link "季節を問わず敏感" at bounding box center [627, 214] width 558 height 70
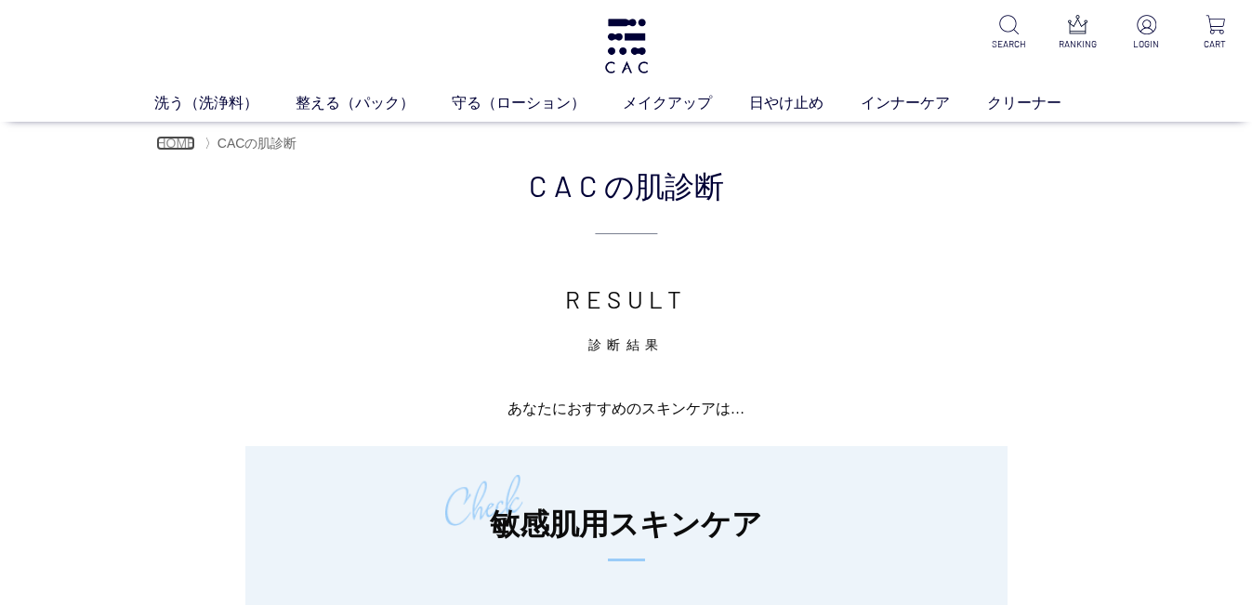
click at [179, 143] on span "HOME" at bounding box center [175, 143] width 39 height 15
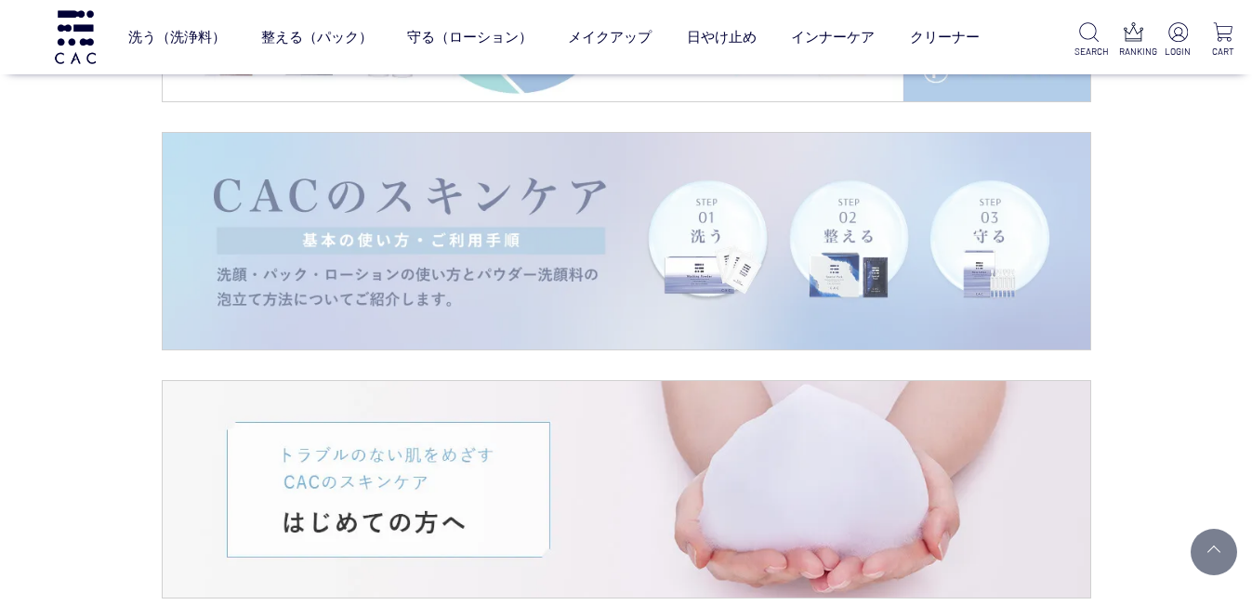
scroll to position [3719, 0]
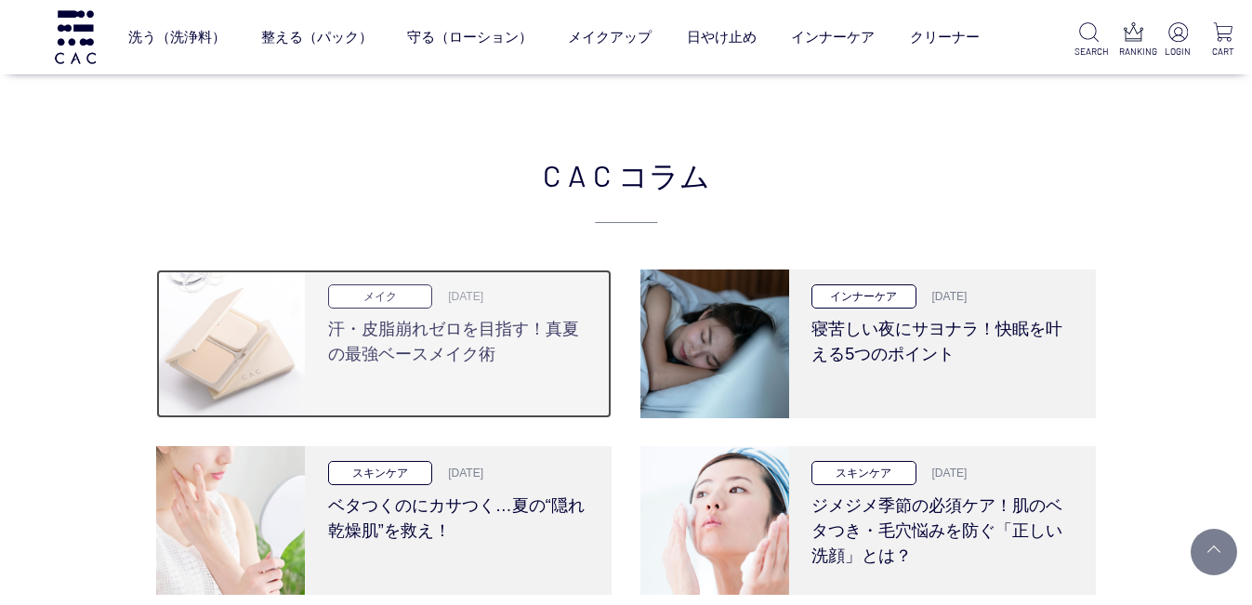
click at [483, 329] on h3 "汗・皮脂崩れゼロを目指す！真夏の最強ベースメイク術" at bounding box center [458, 338] width 261 height 59
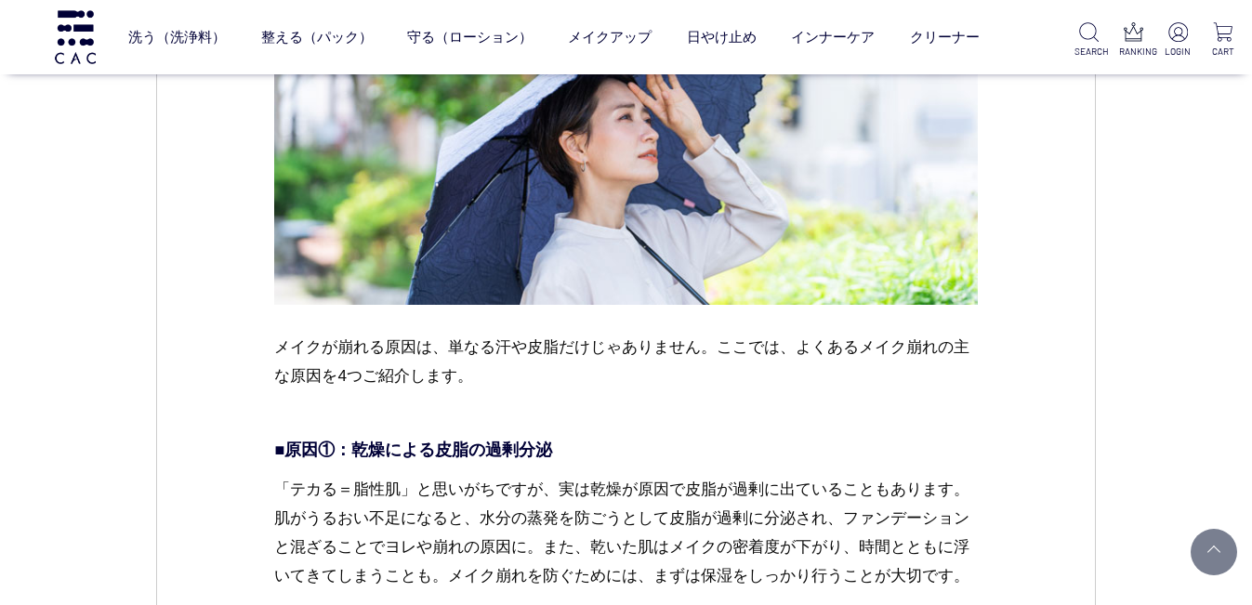
scroll to position [1116, 0]
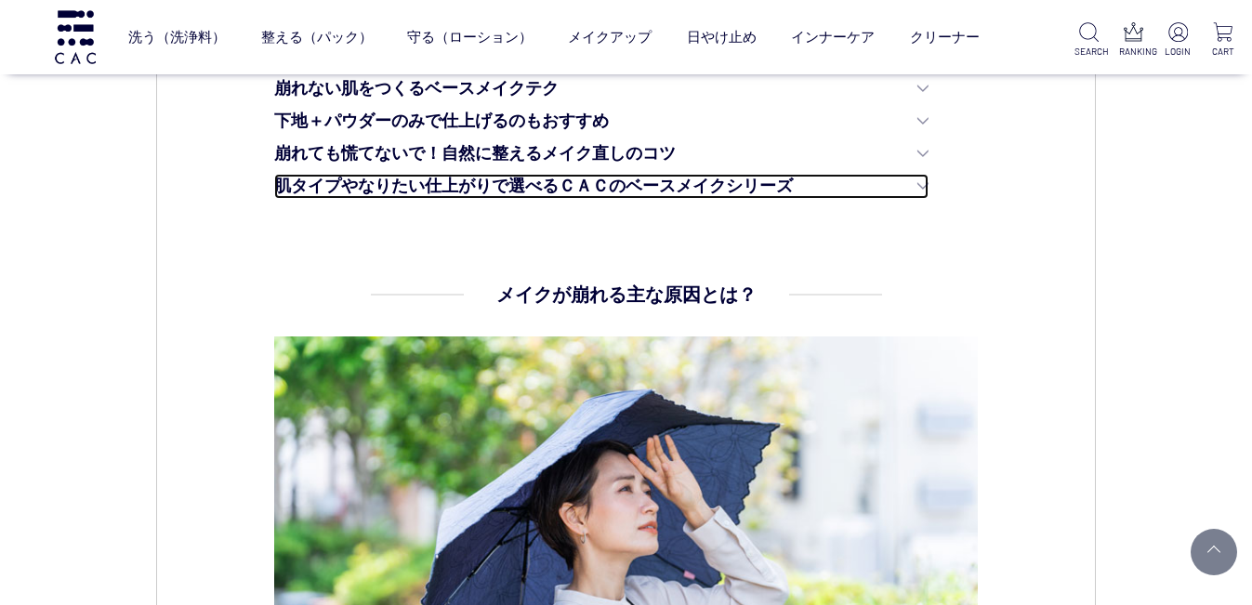
click at [754, 184] on link "肌タイプやなりたい仕上がりで選べるＣＡＣのベースメイクシリーズ" at bounding box center [601, 186] width 654 height 25
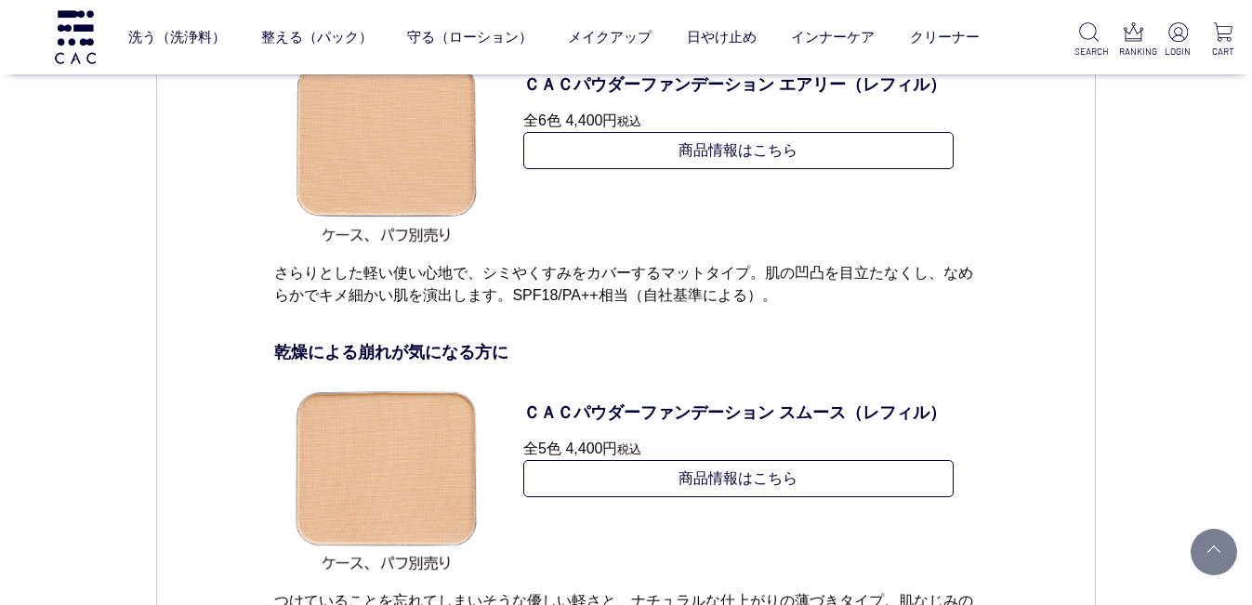
scroll to position [7390, 0]
